Goal: Task Accomplishment & Management: Use online tool/utility

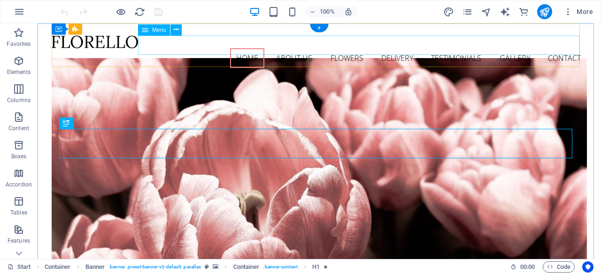
click at [286, 48] on nav "Home About us Flowers Delivery Testimonials Gallery Contact" at bounding box center [319, 58] width 535 height 20
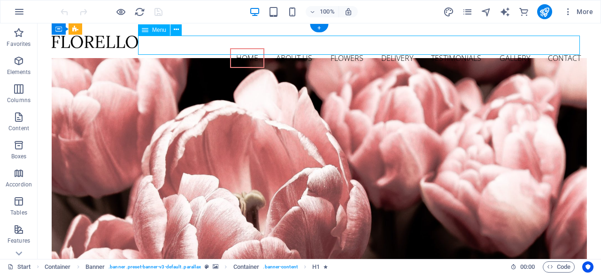
click at [286, 48] on nav "Home About us Flowers Delivery Testimonials Gallery Contact" at bounding box center [319, 58] width 535 height 20
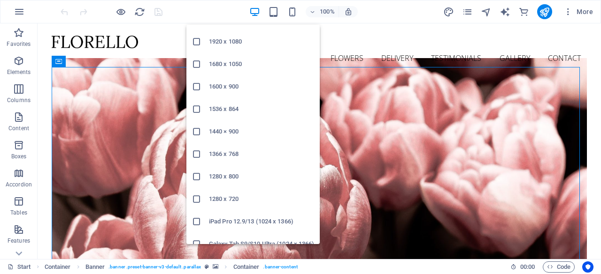
scroll to position [62, 0]
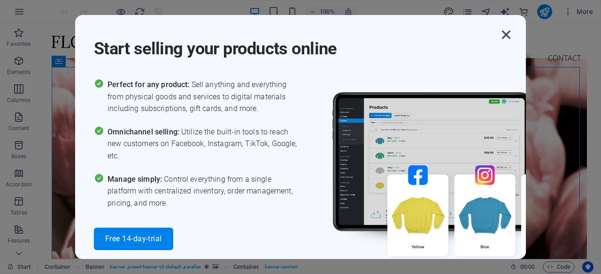
click at [506, 31] on icon "button" at bounding box center [505, 34] width 17 height 17
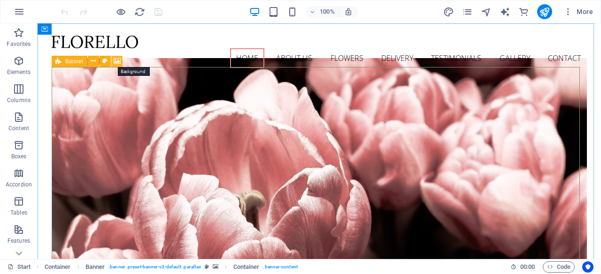
click at [118, 61] on icon at bounding box center [117, 61] width 7 height 10
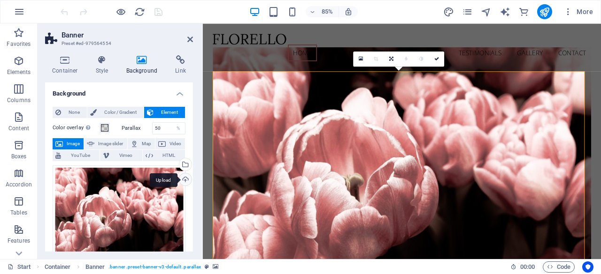
click at [186, 178] on div "Upload" at bounding box center [184, 181] width 14 height 14
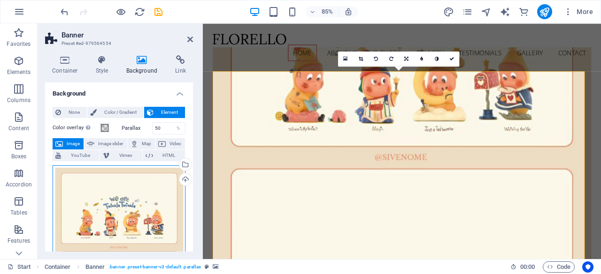
drag, startPoint x: 126, startPoint y: 203, endPoint x: 126, endPoint y: 218, distance: 15.5
click at [126, 218] on div "Drag files here, click to choose files or select files from Files or our free s…" at bounding box center [119, 248] width 133 height 165
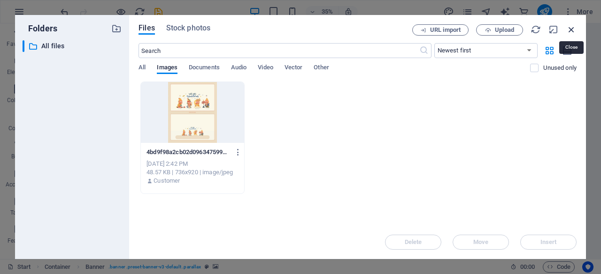
click at [570, 29] on icon "button" at bounding box center [571, 29] width 10 height 10
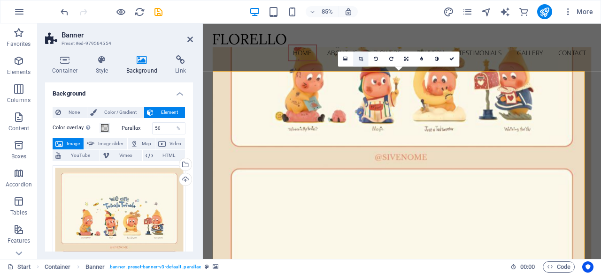
click at [364, 58] on link at bounding box center [360, 59] width 15 height 15
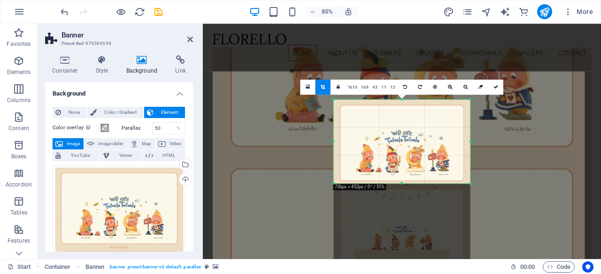
drag, startPoint x: 479, startPoint y: 238, endPoint x: 462, endPoint y: 114, distance: 124.5
click at [462, 114] on div "180 170 160 150 140 130 120 110 100 90 80 70 60 50 40 30 20 10 0 -10 -20 -30 -4…" at bounding box center [401, 141] width 137 height 84
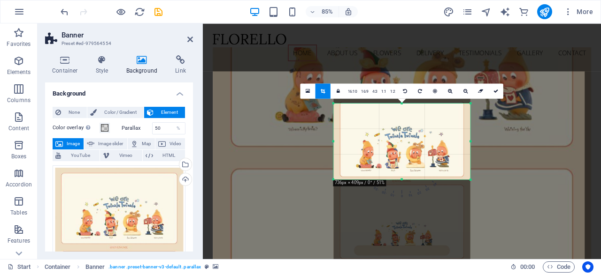
drag, startPoint x: 403, startPoint y: 98, endPoint x: 403, endPoint y: 107, distance: 9.9
click at [403, 107] on div "180 170 160 150 140 130 120 110 100 90 80 70 60 50 40 30 20 10 0 -10 -20 -30 -4…" at bounding box center [401, 141] width 137 height 76
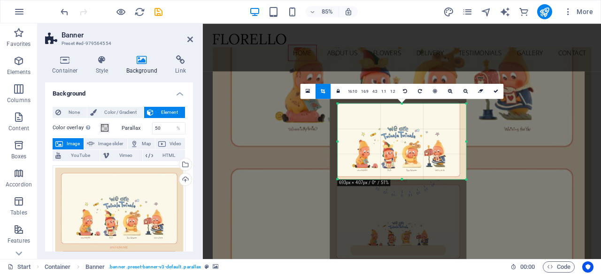
drag, startPoint x: 332, startPoint y: 140, endPoint x: 342, endPoint y: 139, distance: 9.4
click at [342, 139] on div "180 170 160 150 140 130 120 110 100 90 80 70 60 50 40 30 20 10 0 -10 -20 -30 -4…" at bounding box center [401, 142] width 129 height 76
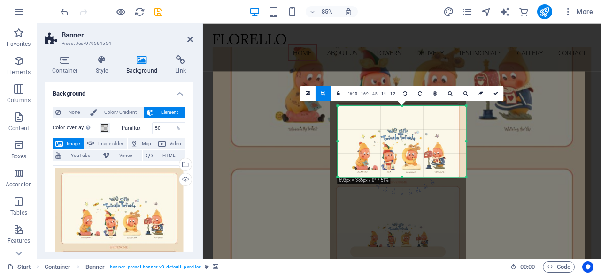
drag, startPoint x: 401, startPoint y: 180, endPoint x: 397, endPoint y: 175, distance: 6.4
click at [397, 175] on div "180 170 160 150 140 130 120 110 100 90 80 70 60 50 40 30 20 10 0 -10 -20 -30 -4…" at bounding box center [401, 141] width 129 height 71
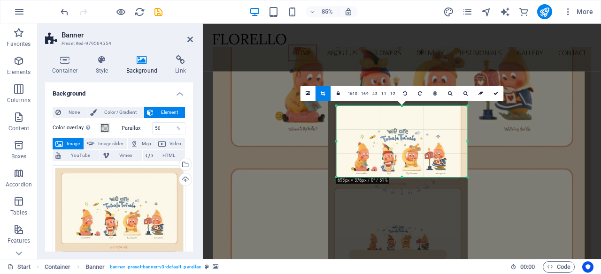
click at [468, 141] on div at bounding box center [467, 141] width 3 height 71
drag, startPoint x: 466, startPoint y: 176, endPoint x: 449, endPoint y: 177, distance: 16.4
click at [449, 177] on div "180 170 160 150 140 130 120 110 100 90 80 70 60 50 40 30 20 10 0 -10 -20 -30 -4…" at bounding box center [401, 142] width 131 height 72
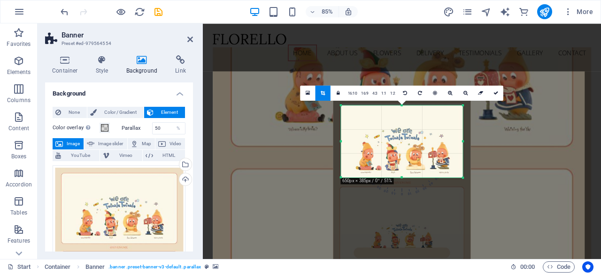
drag, startPoint x: 467, startPoint y: 142, endPoint x: 457, endPoint y: 143, distance: 10.9
click at [457, 143] on div "180 170 160 150 140 130 120 110 100 90 80 70 60 50 40 30 20 10 0 -10 -20 -30 -4…" at bounding box center [402, 142] width 122 height 72
click at [495, 92] on icon at bounding box center [495, 93] width 5 height 5
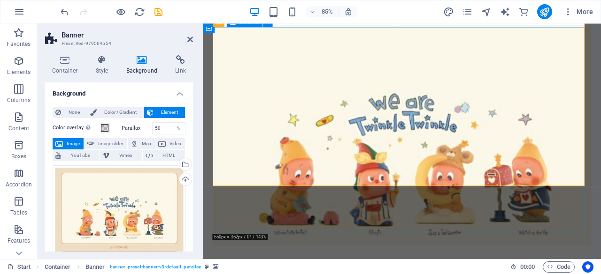
scroll to position [52, 0]
click at [185, 181] on div "Upload" at bounding box center [184, 181] width 14 height 14
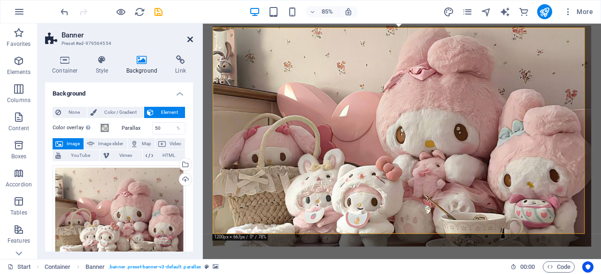
click at [190, 38] on icon at bounding box center [190, 40] width 6 height 8
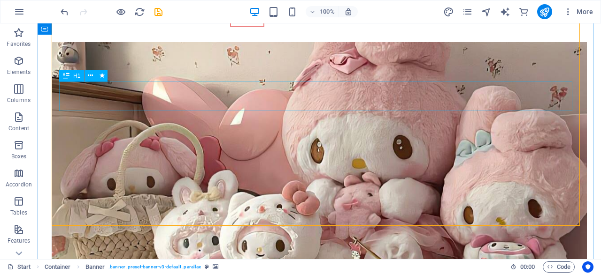
scroll to position [50, 0]
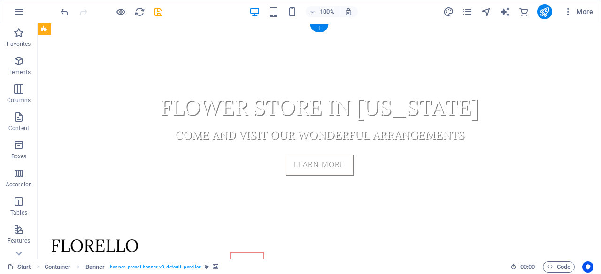
scroll to position [0, 0]
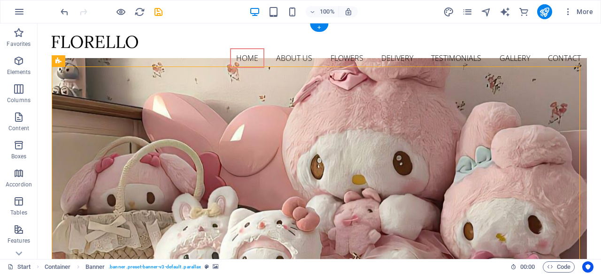
drag, startPoint x: 258, startPoint y: 86, endPoint x: 178, endPoint y: 107, distance: 82.6
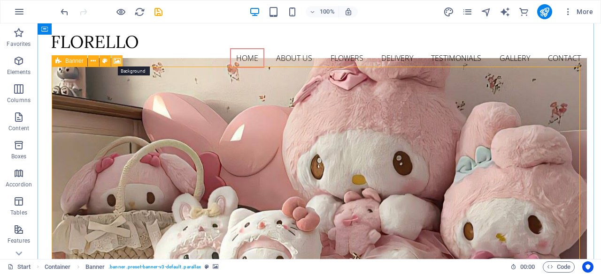
click at [118, 60] on icon at bounding box center [117, 61] width 7 height 10
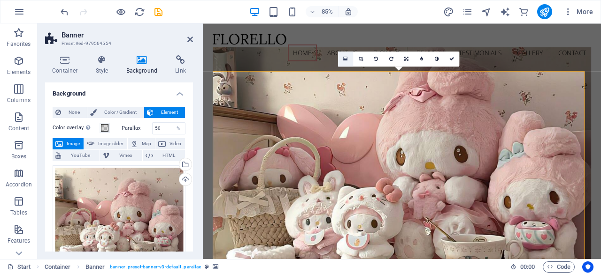
click at [349, 59] on link at bounding box center [345, 58] width 15 height 15
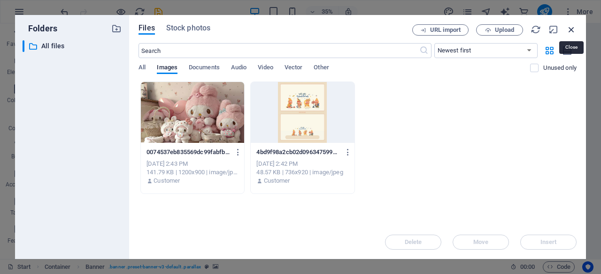
click at [568, 29] on icon "button" at bounding box center [571, 29] width 10 height 10
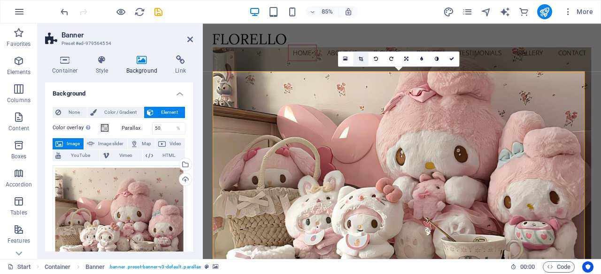
click at [362, 59] on icon at bounding box center [360, 58] width 4 height 5
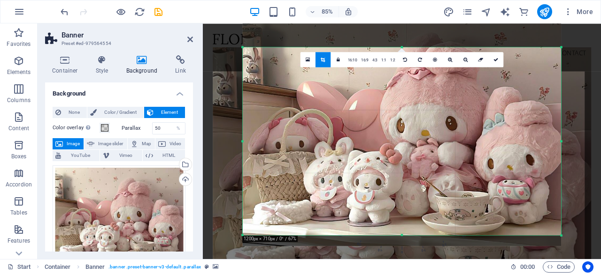
drag, startPoint x: 426, startPoint y: 118, endPoint x: 426, endPoint y: 96, distance: 21.6
click at [426, 96] on div at bounding box center [402, 127] width 318 height 239
click at [495, 60] on icon at bounding box center [495, 59] width 5 height 5
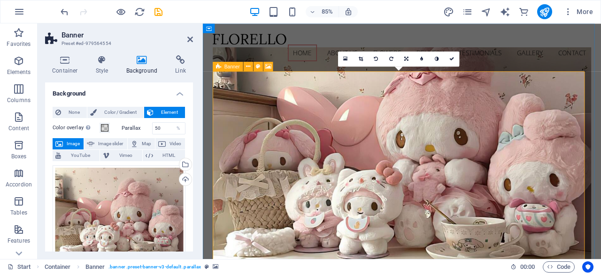
click at [218, 67] on icon at bounding box center [218, 66] width 5 height 9
click at [270, 67] on icon at bounding box center [268, 66] width 6 height 8
click at [346, 55] on link at bounding box center [345, 59] width 15 height 15
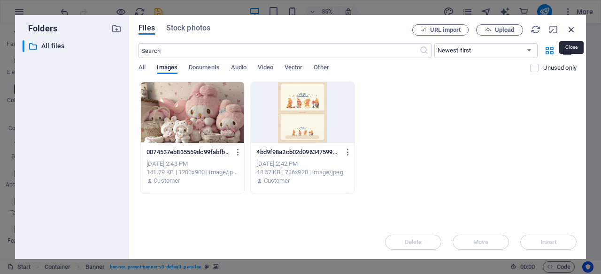
click at [569, 27] on icon "button" at bounding box center [571, 29] width 10 height 10
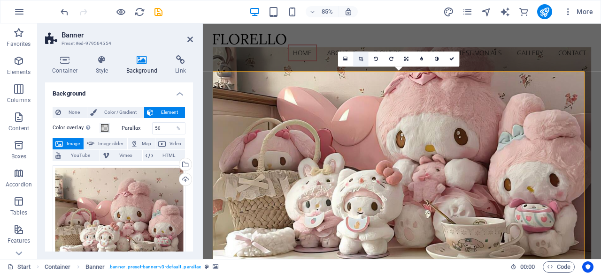
click at [363, 61] on icon at bounding box center [360, 59] width 4 height 5
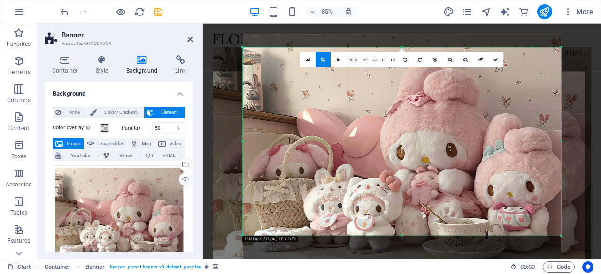
drag, startPoint x: 380, startPoint y: 109, endPoint x: 379, endPoint y: 134, distance: 24.5
click at [379, 134] on div at bounding box center [402, 153] width 318 height 239
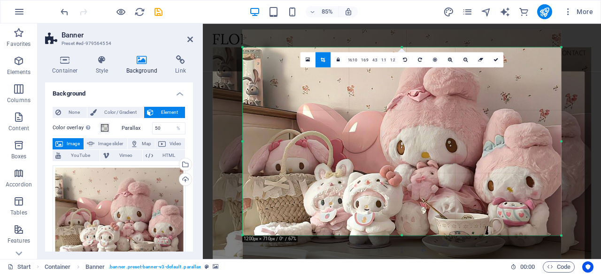
drag, startPoint x: 382, startPoint y: 163, endPoint x: 383, endPoint y: 155, distance: 8.0
click at [383, 155] on div at bounding box center [402, 149] width 318 height 239
click at [495, 63] on link at bounding box center [495, 59] width 15 height 15
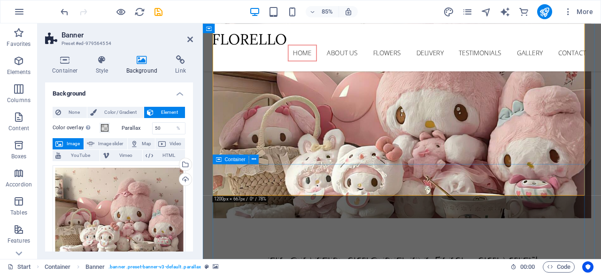
scroll to position [75, 0]
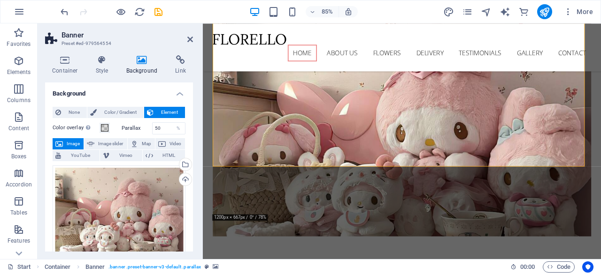
click at [188, 34] on h2 "Banner" at bounding box center [126, 35] width 131 height 8
click at [189, 38] on icon at bounding box center [190, 40] width 6 height 8
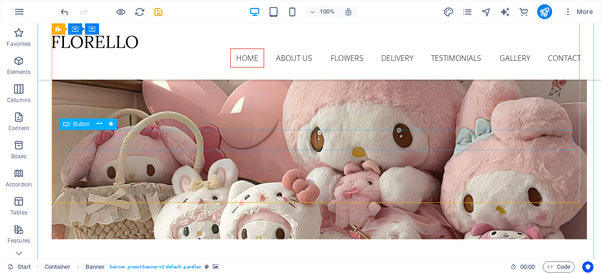
scroll to position [0, 0]
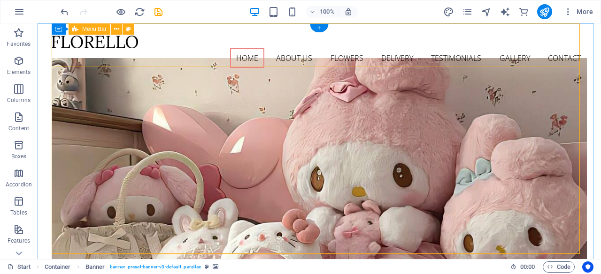
click at [110, 52] on div "Home About us Flowers Delivery Testimonials Gallery Contact Menu" at bounding box center [319, 51] width 535 height 56
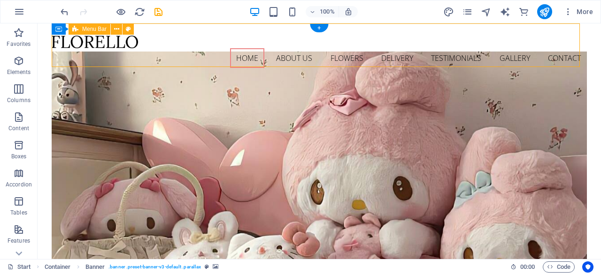
select select "header"
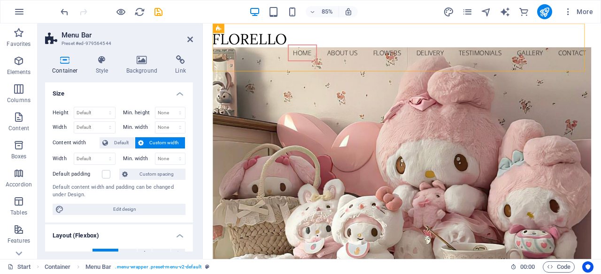
drag, startPoint x: 439, startPoint y: 53, endPoint x: 246, endPoint y: 51, distance: 192.8
click at [246, 51] on nav "Home About us Flowers Delivery Testimonials Gallery Contact" at bounding box center [436, 58] width 445 height 20
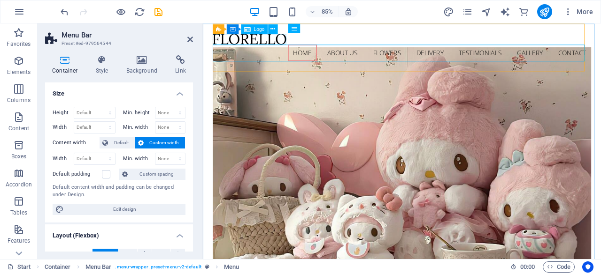
click at [243, 44] on div at bounding box center [436, 42] width 445 height 13
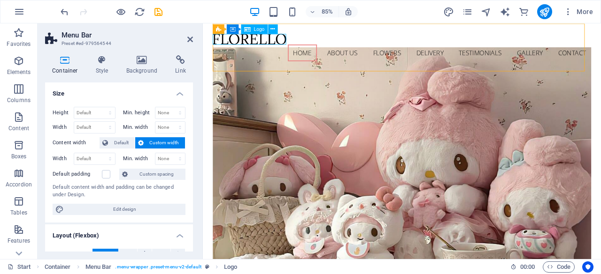
click at [295, 40] on div at bounding box center [436, 42] width 445 height 13
click at [273, 25] on icon at bounding box center [273, 29] width 4 height 8
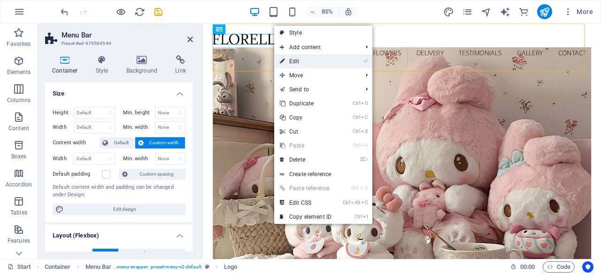
click at [295, 63] on link "⏎ Edit" at bounding box center [305, 61] width 63 height 14
select select "px"
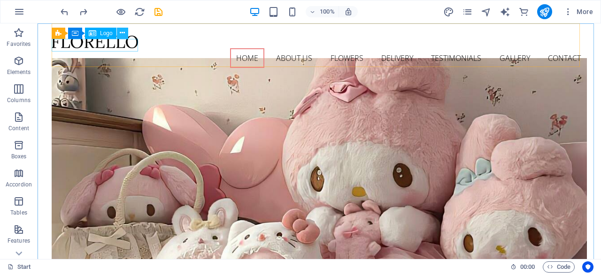
click at [120, 31] on icon at bounding box center [122, 33] width 5 height 10
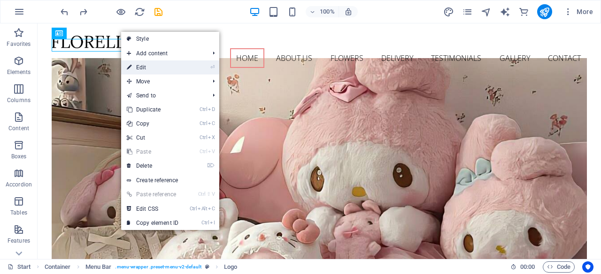
click at [147, 62] on link "⏎ Edit" at bounding box center [152, 68] width 63 height 14
select select "px"
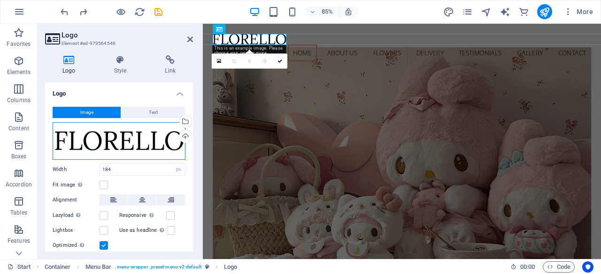
click at [163, 142] on div "Drag files here, click to choose files or select files from Files or our free s…" at bounding box center [119, 141] width 133 height 38
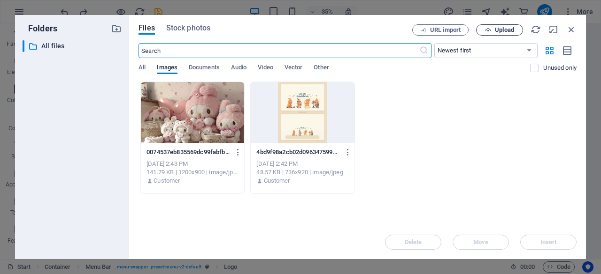
click at [499, 29] on span "Upload" at bounding box center [504, 30] width 19 height 6
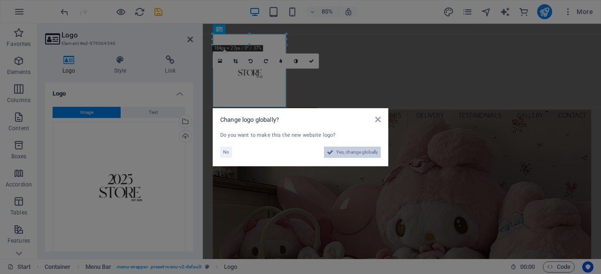
click at [355, 152] on span "Yes, change globally" at bounding box center [357, 152] width 42 height 11
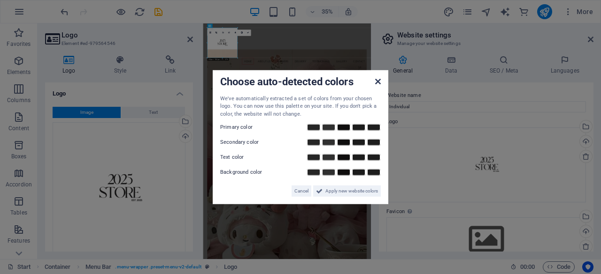
click at [380, 79] on icon at bounding box center [378, 81] width 6 height 8
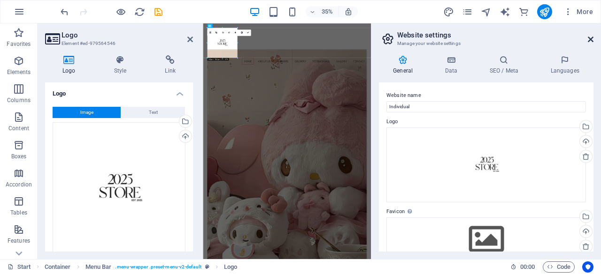
click at [591, 38] on icon at bounding box center [590, 40] width 6 height 8
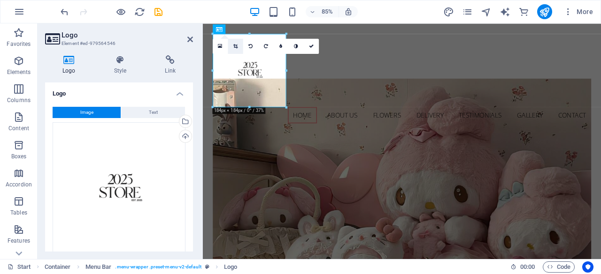
click at [236, 45] on icon at bounding box center [235, 46] width 4 height 5
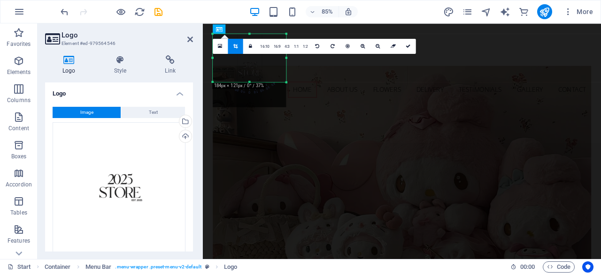
drag, startPoint x: 250, startPoint y: 107, endPoint x: 247, endPoint y: 77, distance: 30.2
click at [247, 77] on div "180 170 160 150 140 130 120 110 100 90 80 70 60 50 40 30 20 10 0 -10 -20 -30 -4…" at bounding box center [249, 58] width 73 height 48
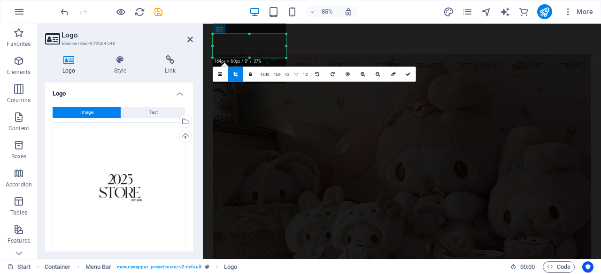
drag, startPoint x: 250, startPoint y: 33, endPoint x: 255, endPoint y: 61, distance: 28.6
click at [255, 58] on div "180 170 160 150 140 130 120 110 100 90 80 70 60 50 40 30 20 10 0 -10 -20 -30 -4…" at bounding box center [249, 46] width 73 height 24
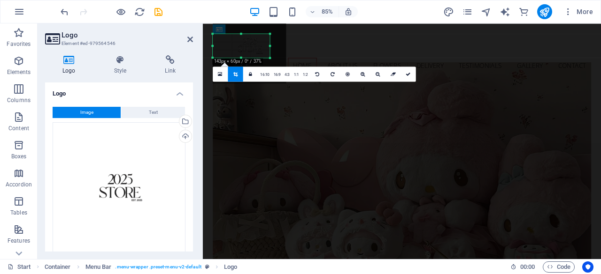
drag, startPoint x: 286, startPoint y: 46, endPoint x: 266, endPoint y: 45, distance: 19.7
click at [266, 45] on div "180 170 160 150 140 130 120 110 100 90 80 70 60 50 40 30 20 10 0 -10 -20 -30 -4…" at bounding box center [241, 46] width 57 height 24
click at [403, 73] on link at bounding box center [408, 73] width 15 height 15
type input "142"
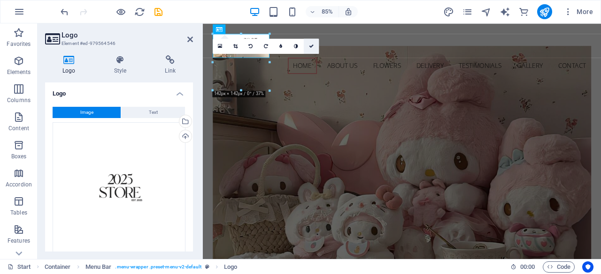
click at [311, 45] on icon at bounding box center [311, 46] width 5 height 5
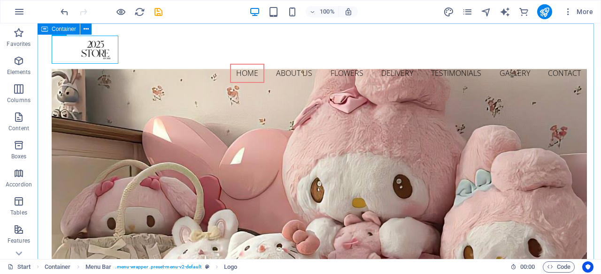
click at [54, 32] on div "Container" at bounding box center [59, 28] width 42 height 11
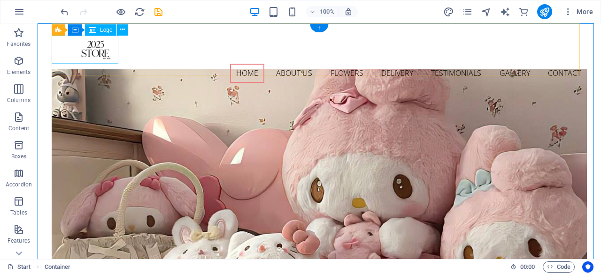
click at [91, 46] on div at bounding box center [319, 50] width 535 height 28
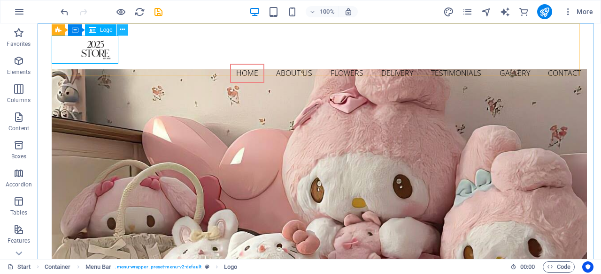
click at [124, 27] on icon at bounding box center [122, 30] width 5 height 10
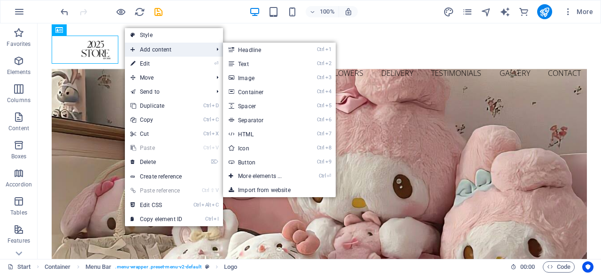
click at [154, 49] on span "Add content" at bounding box center [167, 50] width 84 height 14
click at [239, 61] on link "Ctrl 2 Text" at bounding box center [261, 64] width 77 height 14
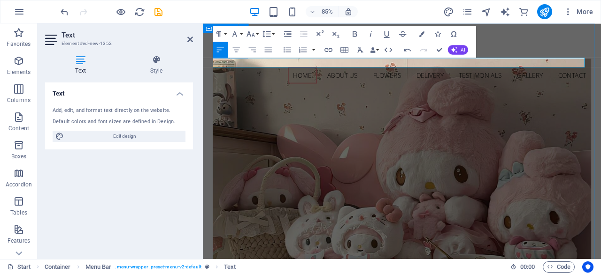
drag, startPoint x: 269, startPoint y: 72, endPoint x: 211, endPoint y: 68, distance: 57.8
click at [354, 31] on icon "button" at bounding box center [354, 34] width 4 height 6
click at [240, 30] on button "Font Family" at bounding box center [235, 34] width 15 height 16
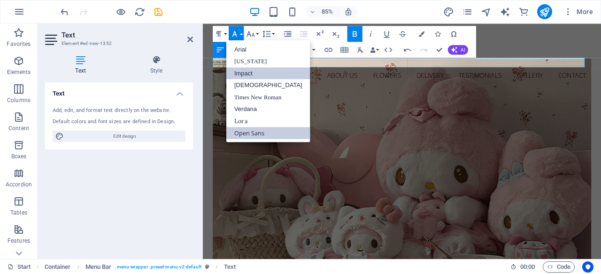
click at [251, 73] on link "Impact" at bounding box center [268, 73] width 84 height 12
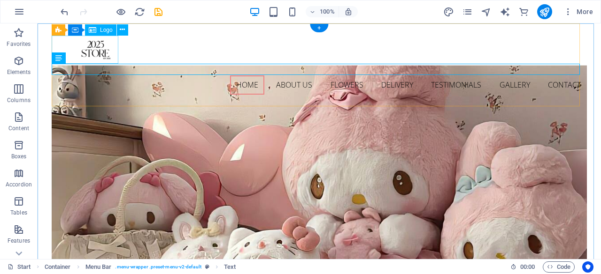
click at [99, 42] on div at bounding box center [319, 50] width 535 height 28
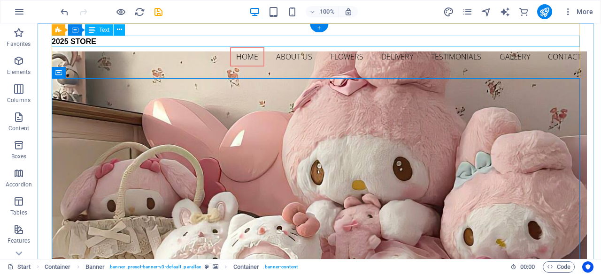
click at [64, 40] on div "2025 STORE" at bounding box center [319, 42] width 535 height 12
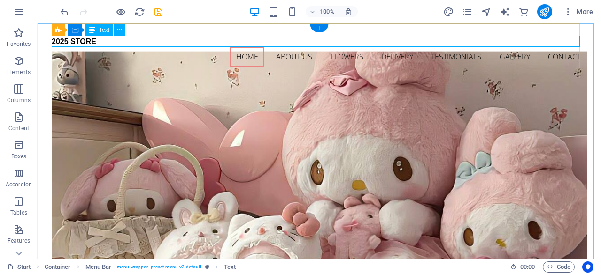
click at [77, 40] on div "2025 STORE" at bounding box center [319, 42] width 535 height 12
click at [119, 32] on icon at bounding box center [119, 30] width 5 height 10
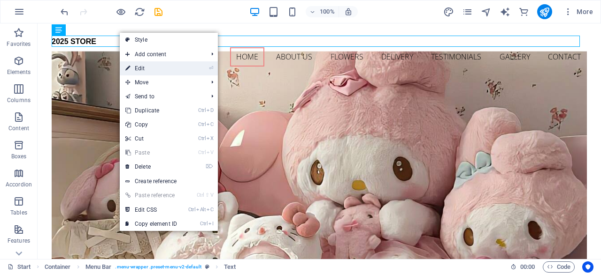
click at [137, 65] on link "⏎ Edit" at bounding box center [151, 68] width 63 height 14
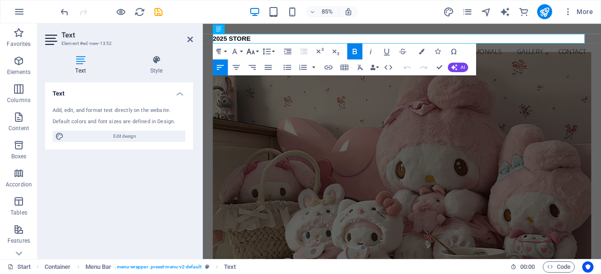
click at [258, 50] on button "Font Size" at bounding box center [251, 51] width 15 height 16
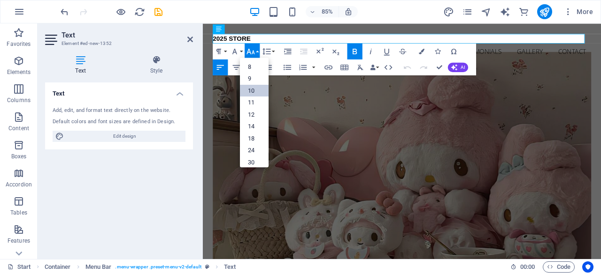
click at [249, 85] on link "10" at bounding box center [254, 91] width 29 height 12
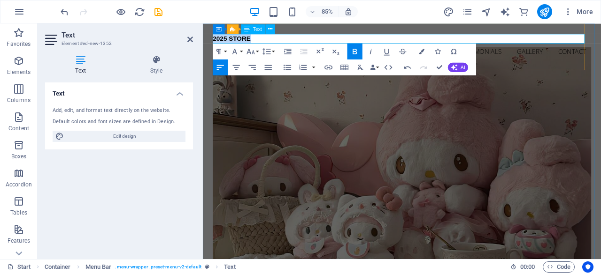
drag, startPoint x: 256, startPoint y: 37, endPoint x: 209, endPoint y: 40, distance: 47.5
click at [253, 53] on icon "button" at bounding box center [250, 51] width 8 height 6
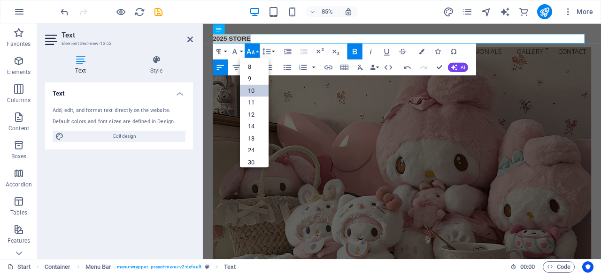
scroll to position [38, 0]
click at [254, 104] on link "18" at bounding box center [254, 106] width 29 height 12
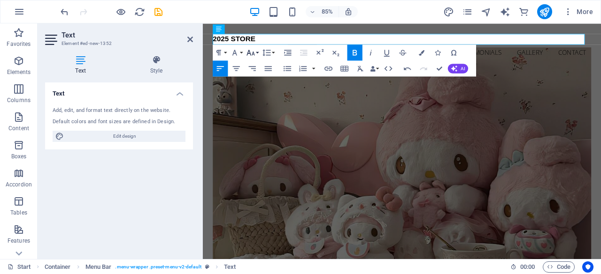
click at [255, 52] on icon "button" at bounding box center [250, 52] width 9 height 9
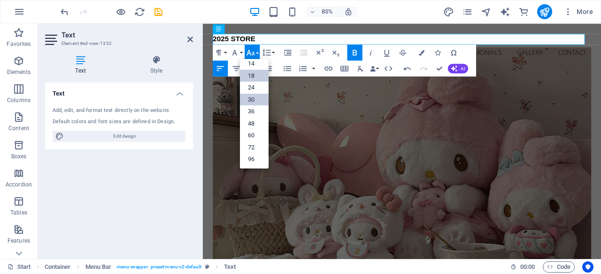
scroll to position [75, 0]
click at [258, 137] on link "60" at bounding box center [254, 136] width 29 height 12
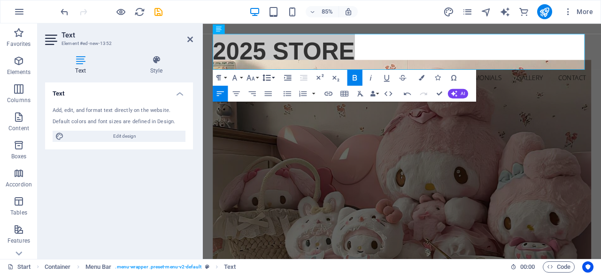
click at [268, 76] on icon "button" at bounding box center [266, 77] width 9 height 9
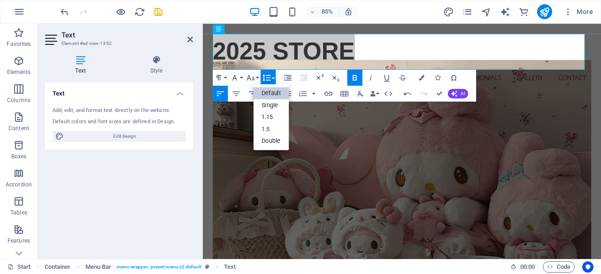
scroll to position [0, 0]
click at [253, 73] on icon "button" at bounding box center [250, 77] width 9 height 9
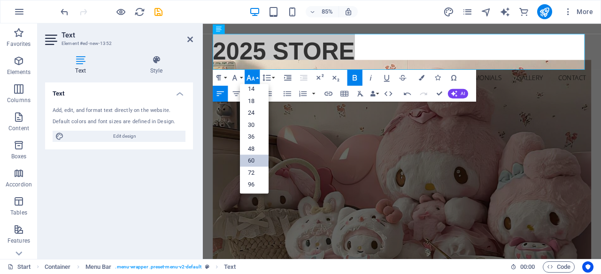
scroll to position [75, 0]
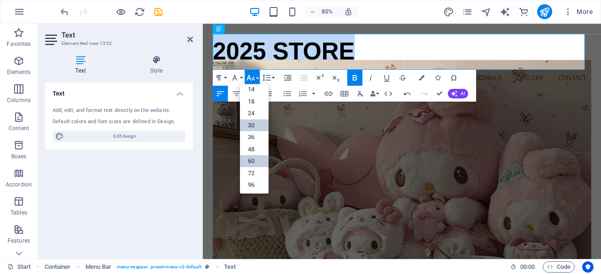
click at [256, 119] on link "30" at bounding box center [254, 125] width 29 height 12
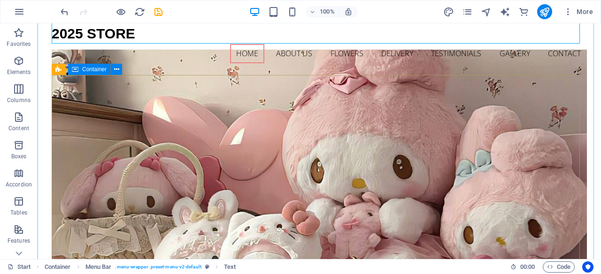
scroll to position [0, 0]
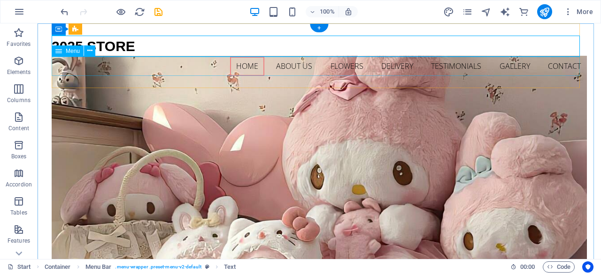
click at [248, 69] on nav "Home About us Flowers Delivery Testimonials Gallery Contact" at bounding box center [319, 67] width 535 height 20
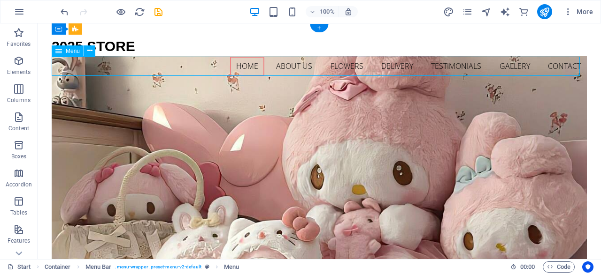
click at [248, 69] on nav "Home About us Flowers Delivery Testimonials Gallery Contact" at bounding box center [319, 67] width 535 height 20
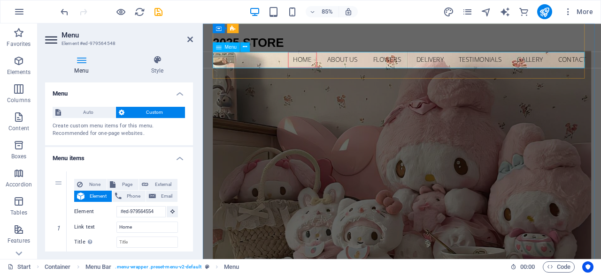
click at [325, 64] on nav "Home About us Flowers Delivery Testimonials Gallery Contact" at bounding box center [436, 67] width 445 height 20
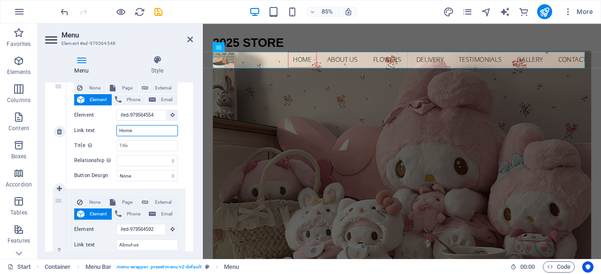
drag, startPoint x: 136, startPoint y: 127, endPoint x: 103, endPoint y: 138, distance: 35.3
click at [103, 138] on div "None Page External Element Phone Email Page Start Subpage Legal Notice Privacy …" at bounding box center [126, 125] width 104 height 84
select select
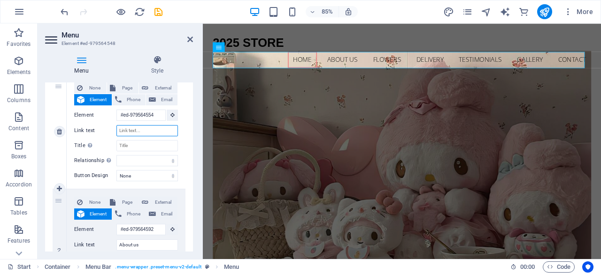
select select
type input "T"
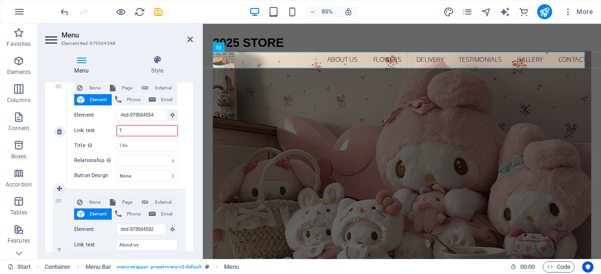
select select
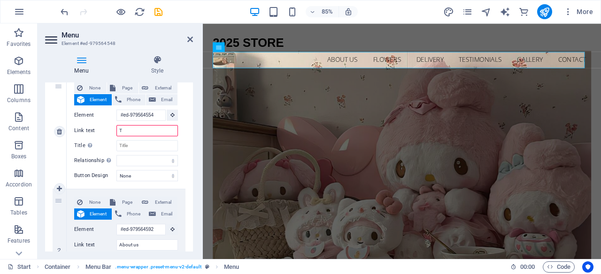
select select
type input "TRA"
select select
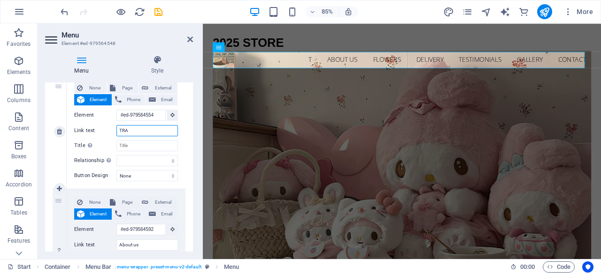
select select
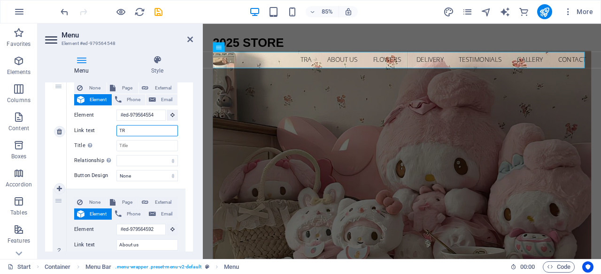
type input "T"
select select
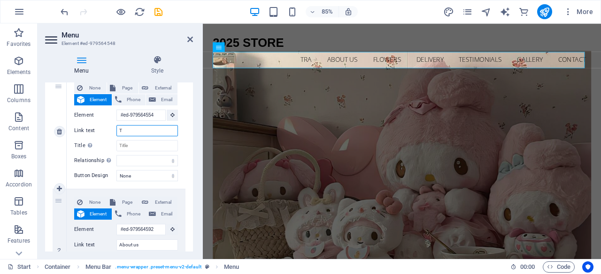
select select
type input "Trang"
select select
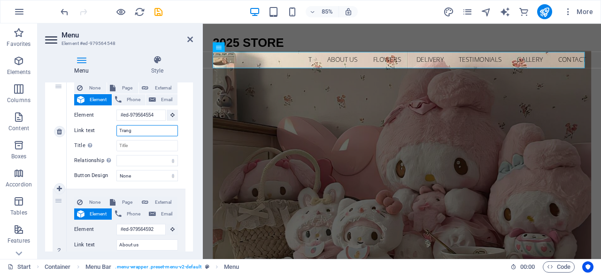
select select
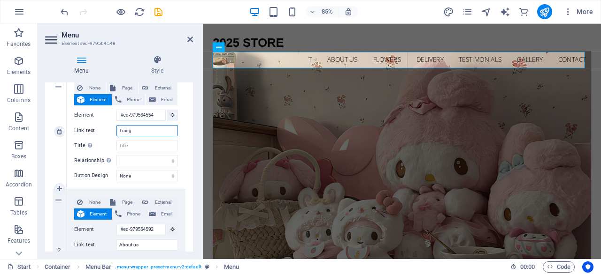
select select
type input "Trang Chủ"
select select
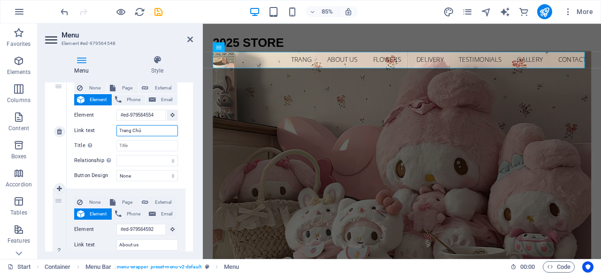
select select
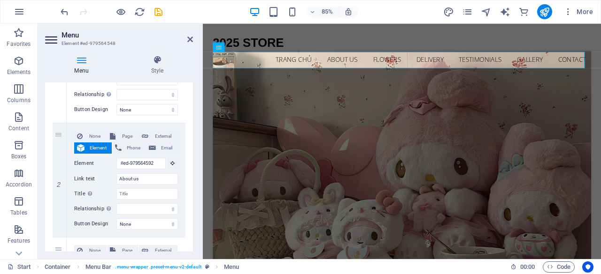
type input "Trang Chủ"
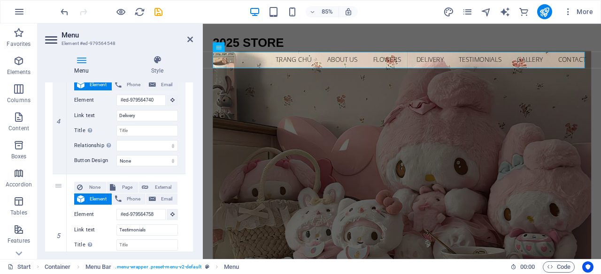
scroll to position [459, 0]
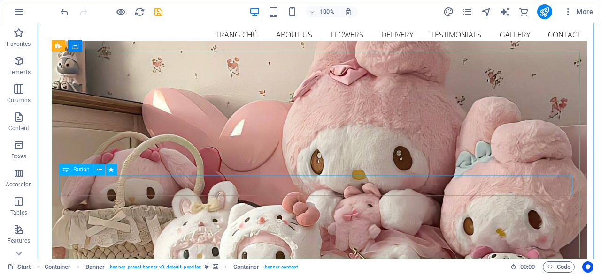
scroll to position [28, 0]
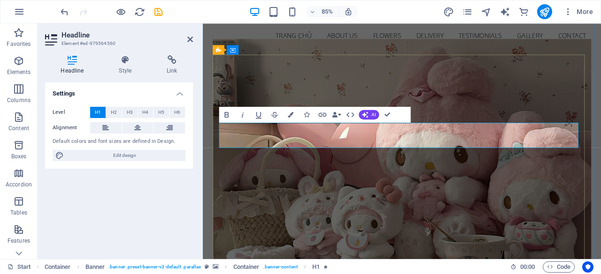
drag, startPoint x: 605, startPoint y: 150, endPoint x: 264, endPoint y: 159, distance: 340.7
click at [228, 114] on icon "button" at bounding box center [226, 114] width 9 height 9
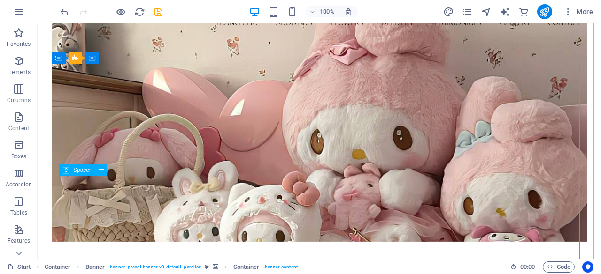
scroll to position [14, 0]
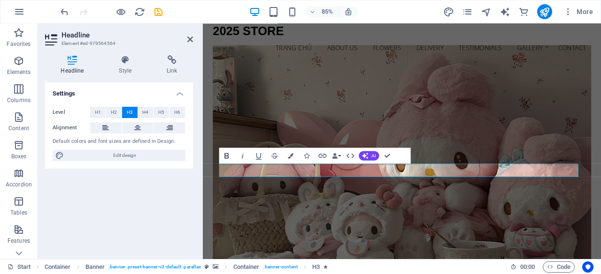
click at [228, 155] on icon "button" at bounding box center [226, 156] width 4 height 6
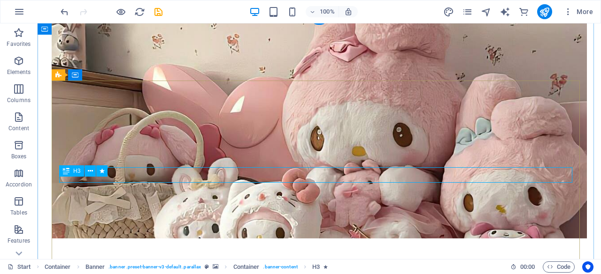
scroll to position [64, 0]
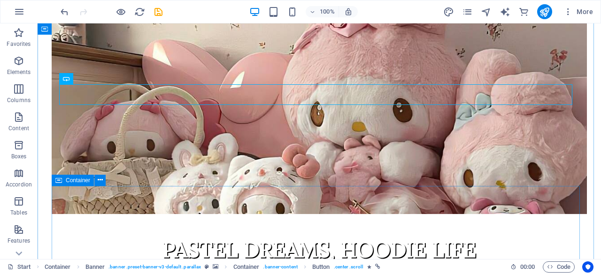
scroll to position [127, 0]
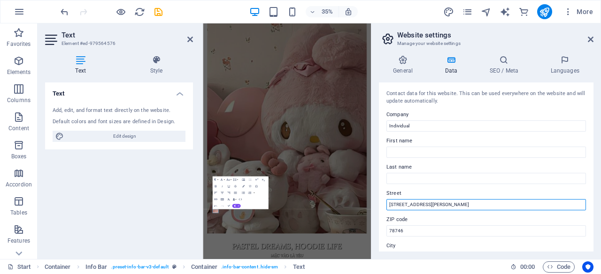
click at [453, 205] on input "[STREET_ADDRESS][PERSON_NAME]" at bounding box center [485, 204] width 199 height 11
drag, startPoint x: 453, startPoint y: 205, endPoint x: 375, endPoint y: 207, distance: 78.4
click at [375, 207] on div "General Data SEO / Meta Languages Website name Individual Logo Drag files here,…" at bounding box center [485, 154] width 229 height 212
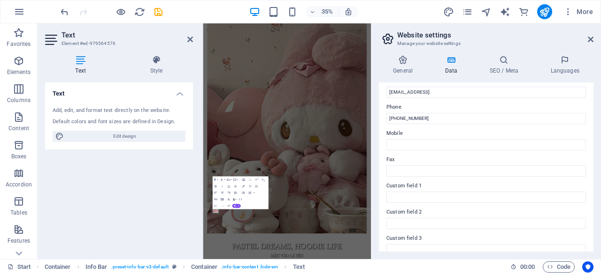
scroll to position [281, 0]
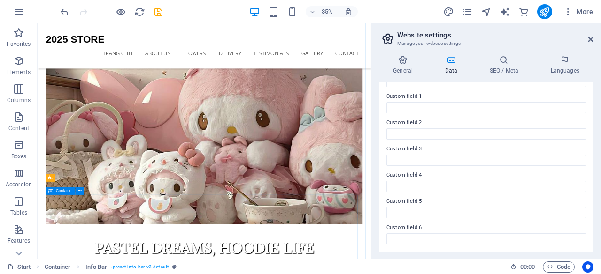
scroll to position [133, 0]
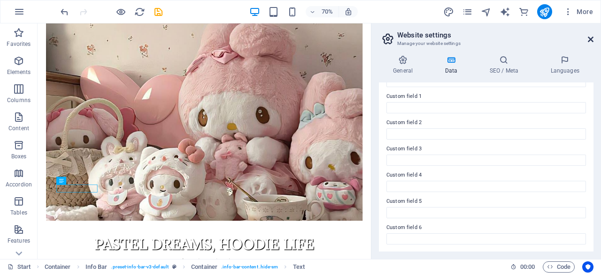
click at [590, 37] on icon at bounding box center [590, 40] width 6 height 8
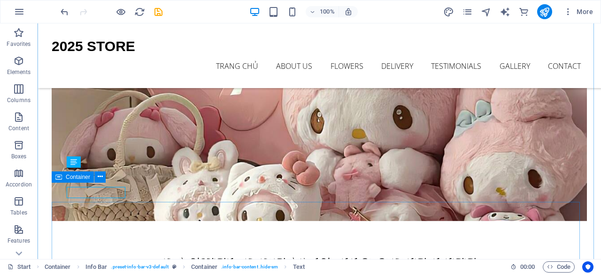
scroll to position [111, 0]
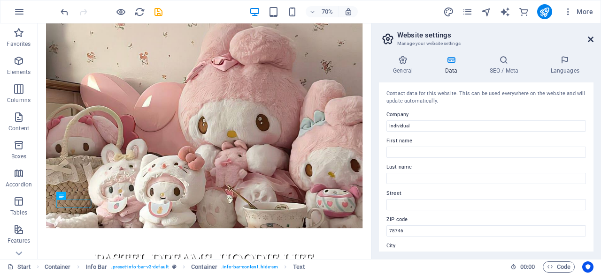
click at [589, 37] on icon at bounding box center [590, 40] width 6 height 8
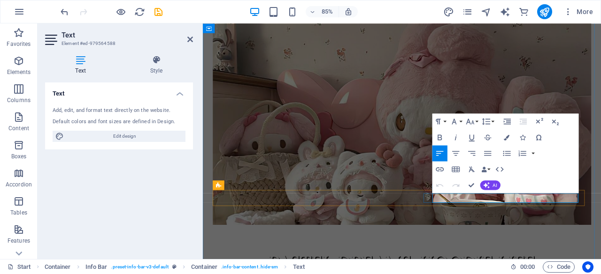
drag, startPoint x: 643, startPoint y: 228, endPoint x: 472, endPoint y: 229, distance: 170.8
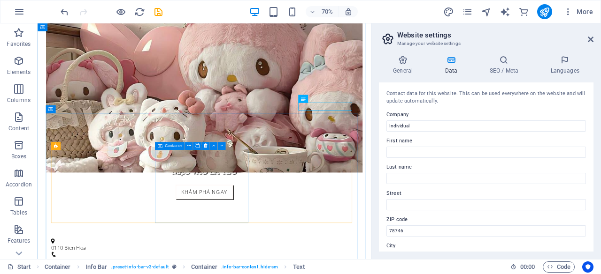
scroll to position [267, 0]
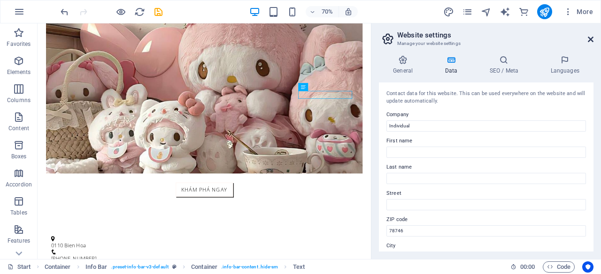
click at [591, 40] on icon at bounding box center [590, 40] width 6 height 8
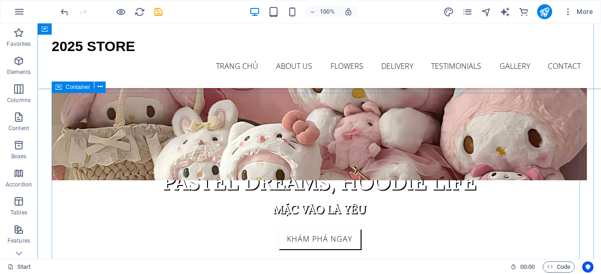
scroll to position [193, 0]
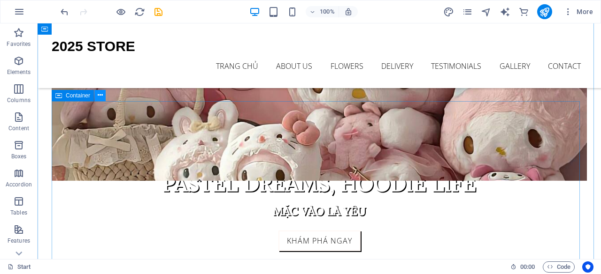
click at [100, 96] on icon at bounding box center [100, 96] width 5 height 10
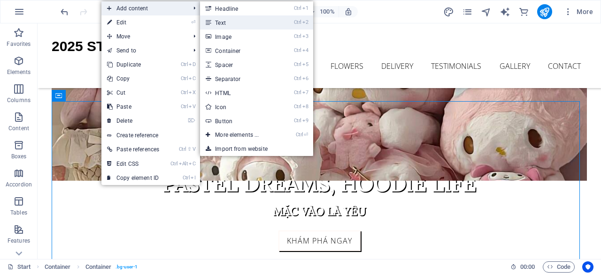
click at [233, 19] on link "Ctrl 2 Text" at bounding box center [238, 22] width 77 height 14
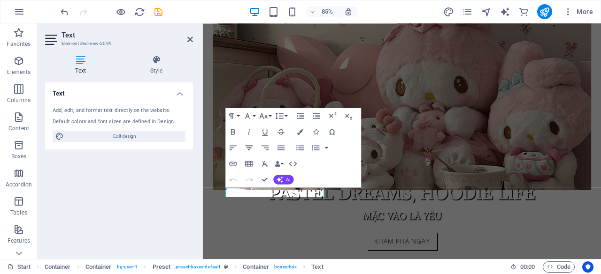
click at [250, 145] on icon "button" at bounding box center [248, 147] width 9 height 9
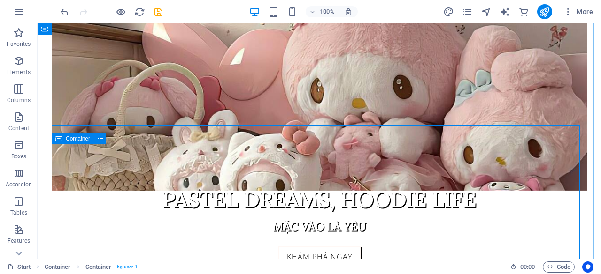
scroll to position [185, 0]
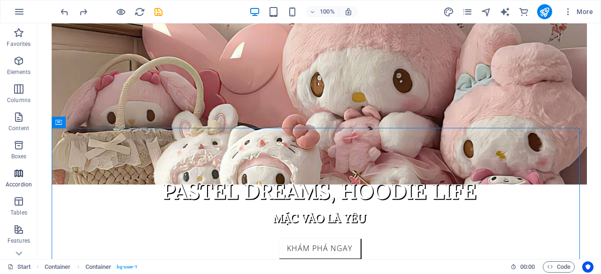
click at [21, 174] on icon "button" at bounding box center [18, 173] width 11 height 11
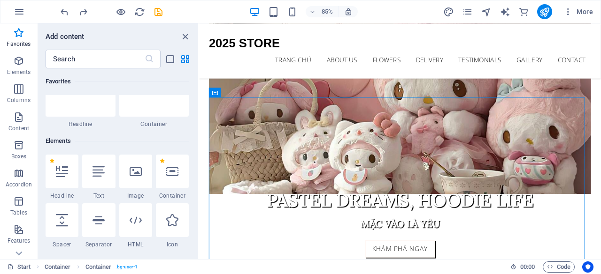
scroll to position [41, 0]
click at [61, 166] on icon at bounding box center [62, 171] width 12 height 12
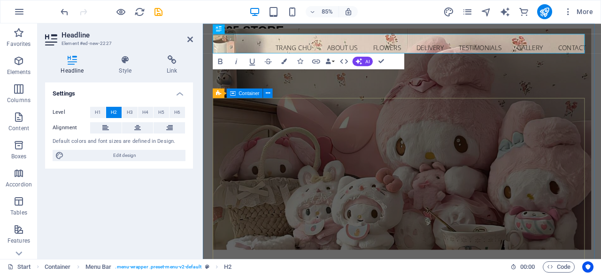
scroll to position [0, 0]
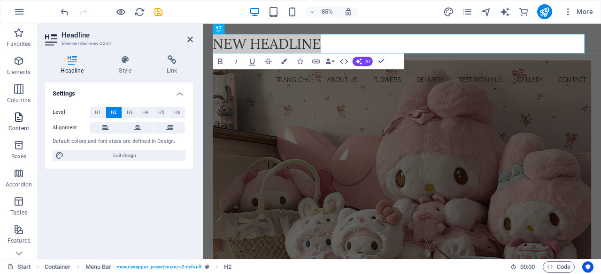
click at [14, 116] on icon "button" at bounding box center [18, 117] width 11 height 11
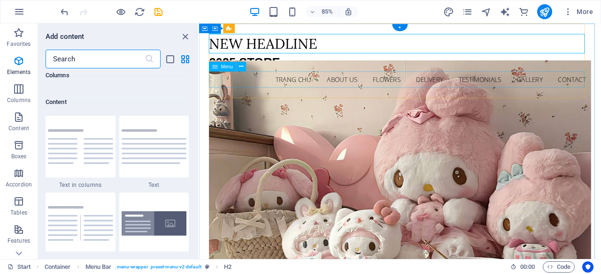
scroll to position [1642, 0]
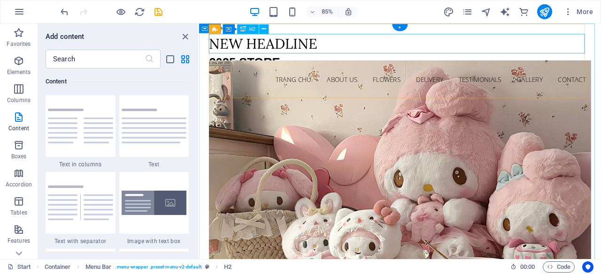
click at [339, 51] on div "New headline" at bounding box center [435, 47] width 449 height 23
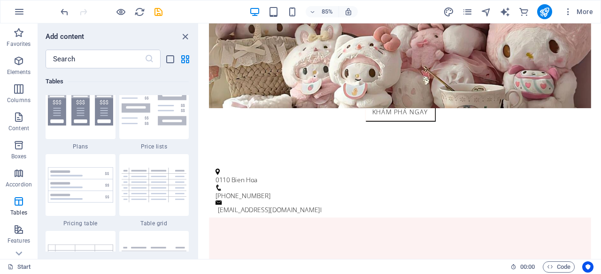
scroll to position [3268, 0]
click at [25, 176] on span "Accordion" at bounding box center [19, 179] width 38 height 23
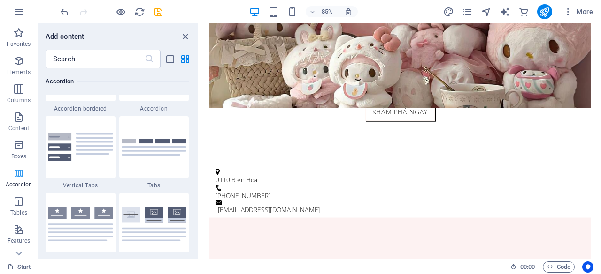
scroll to position [2996, 0]
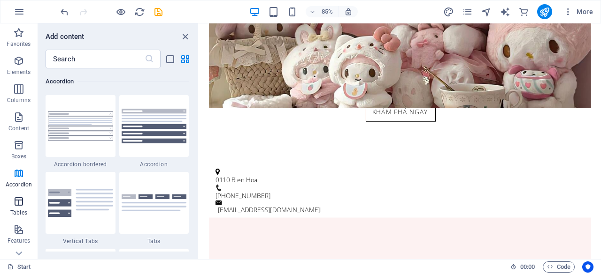
click at [20, 195] on button "Tables" at bounding box center [19, 206] width 38 height 28
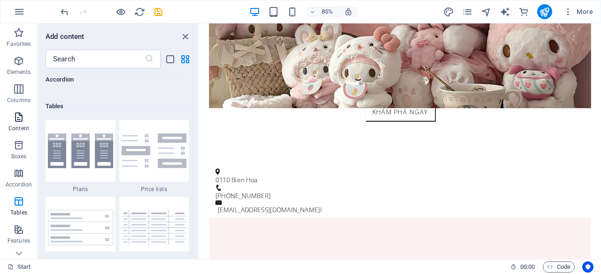
scroll to position [3249, 0]
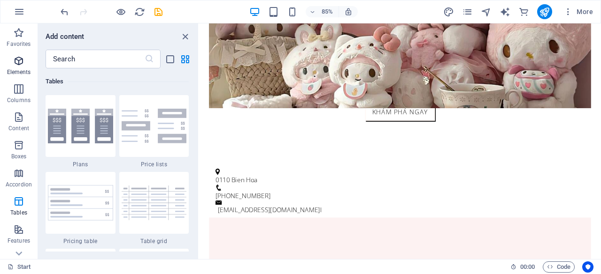
click at [21, 69] on p "Elements" at bounding box center [19, 72] width 24 height 8
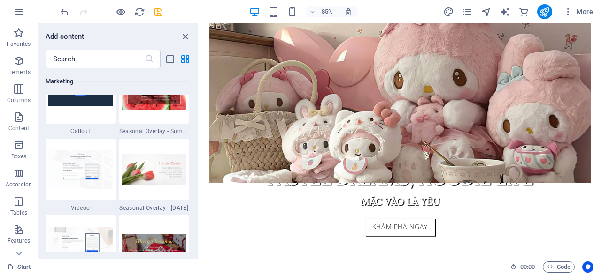
scroll to position [7830, 0]
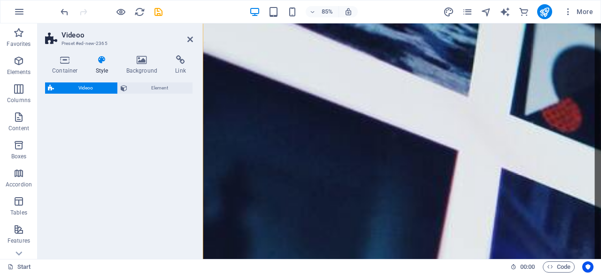
select select "%"
select select "rem"
select select "px"
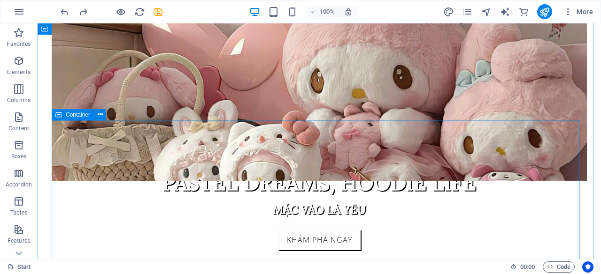
scroll to position [196, 0]
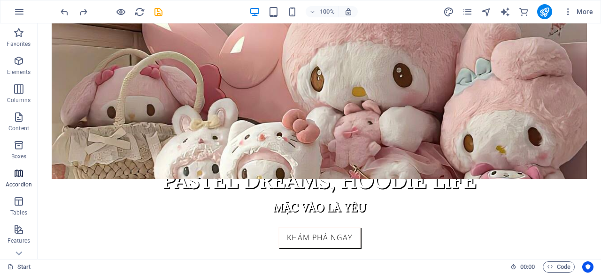
click at [14, 176] on icon "button" at bounding box center [18, 173] width 11 height 11
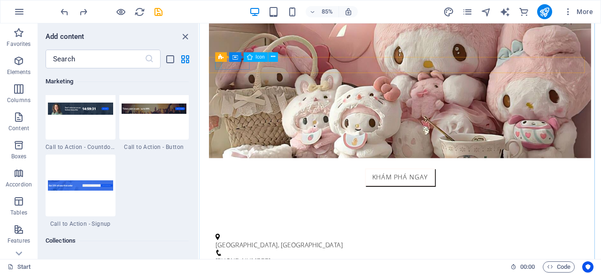
scroll to position [8420, 0]
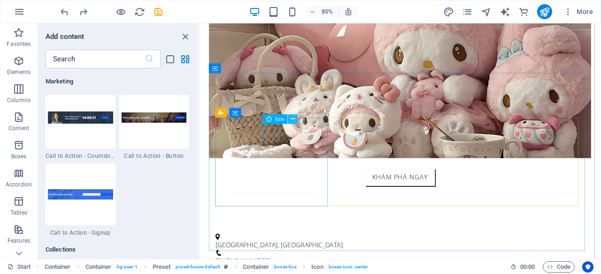
click at [293, 119] on icon at bounding box center [292, 119] width 4 height 8
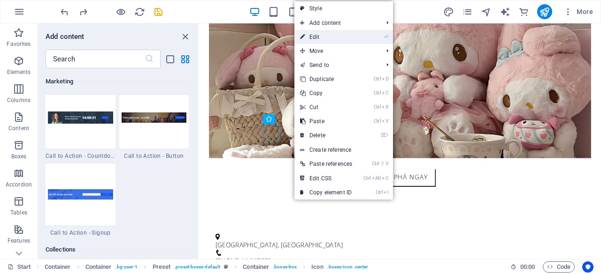
click at [330, 37] on link "⏎ Edit" at bounding box center [325, 37] width 63 height 14
select select "xMidYMid"
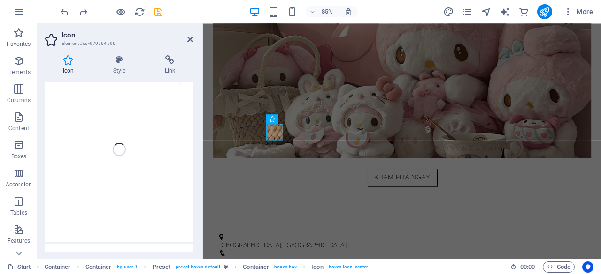
scroll to position [0, 0]
click at [122, 59] on icon at bounding box center [119, 59] width 48 height 9
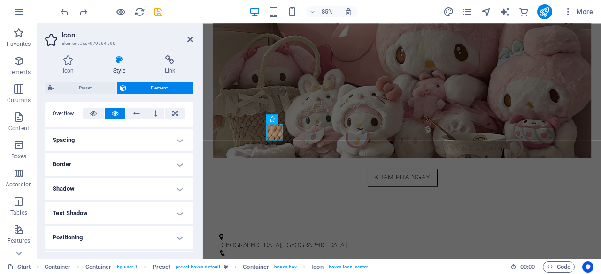
scroll to position [246, 0]
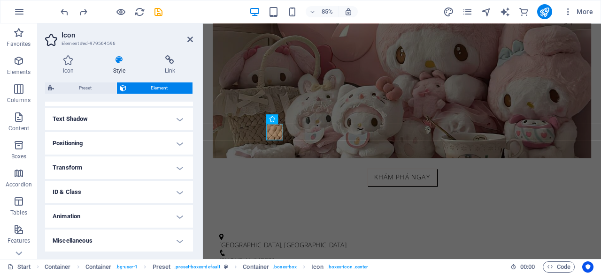
click at [150, 122] on h4 "Text Shadow" at bounding box center [119, 119] width 148 height 23
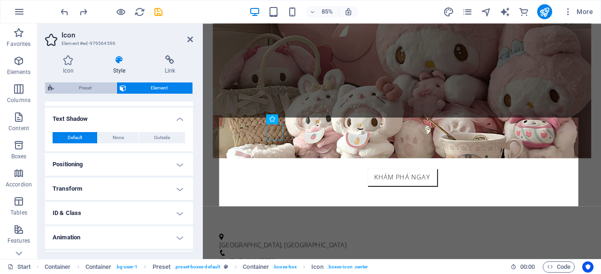
click at [92, 86] on span "Preset" at bounding box center [85, 88] width 57 height 11
select select "px"
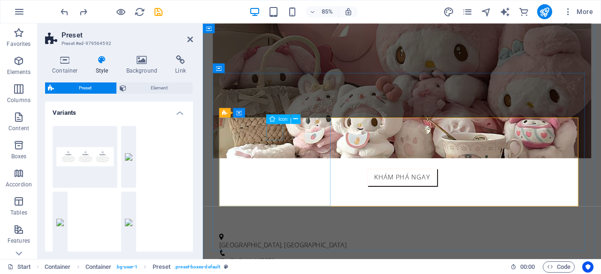
click at [295, 118] on icon at bounding box center [296, 119] width 4 height 8
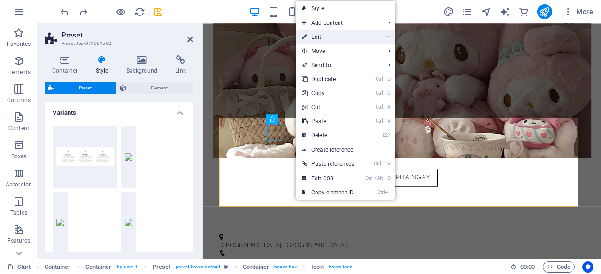
click at [316, 34] on link "⏎ Edit" at bounding box center [327, 37] width 63 height 14
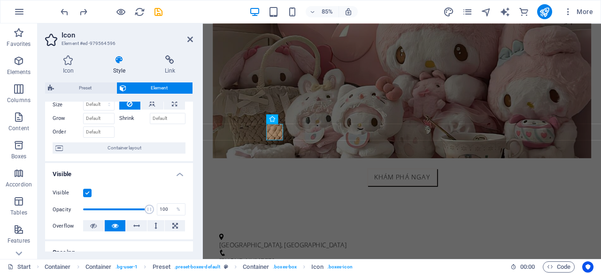
scroll to position [39, 0]
click at [71, 59] on icon at bounding box center [68, 59] width 46 height 9
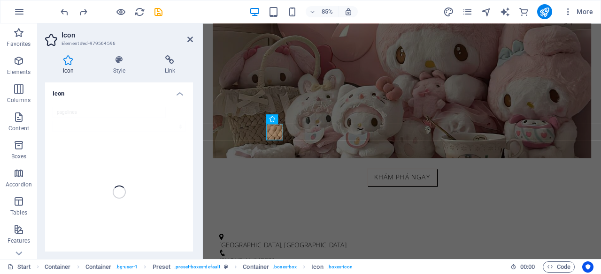
click at [179, 94] on h4 "Icon" at bounding box center [119, 91] width 148 height 17
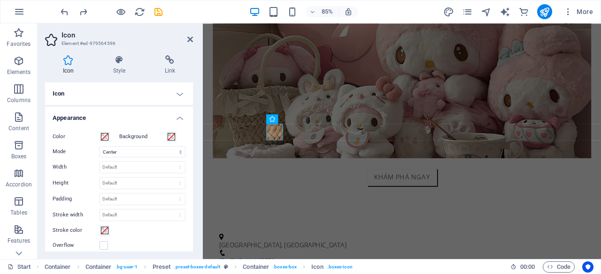
click at [179, 94] on h4 "Icon" at bounding box center [119, 94] width 148 height 23
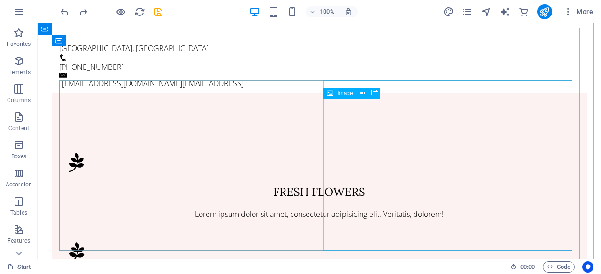
scroll to position [466, 0]
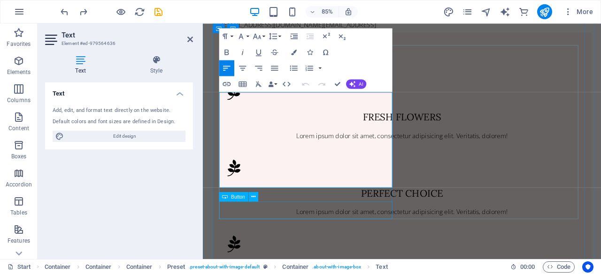
scroll to position [563, 0]
drag, startPoint x: 420, startPoint y: 210, endPoint x: 218, endPoint y: 104, distance: 228.1
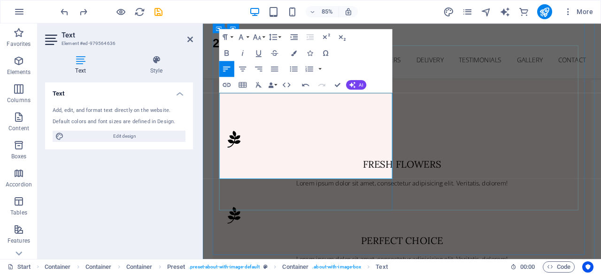
scroll to position [507, 0]
drag, startPoint x: 349, startPoint y: 159, endPoint x: 333, endPoint y: 146, distance: 19.7
click at [231, 51] on icon "button" at bounding box center [226, 52] width 9 height 9
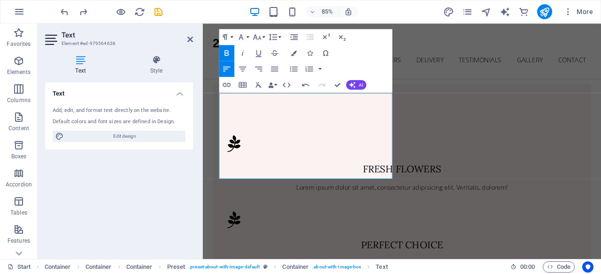
click at [231, 51] on icon "button" at bounding box center [226, 52] width 9 height 9
drag, startPoint x: 400, startPoint y: 200, endPoint x: 368, endPoint y: 202, distance: 32.5
click at [226, 52] on icon "button" at bounding box center [226, 53] width 4 height 6
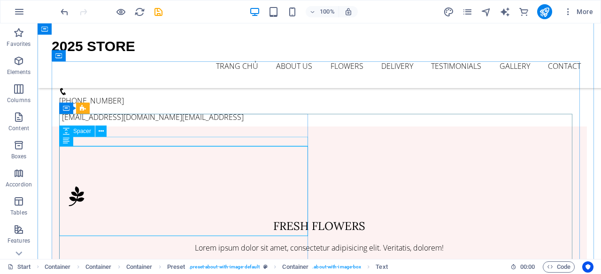
scroll to position [431, 0]
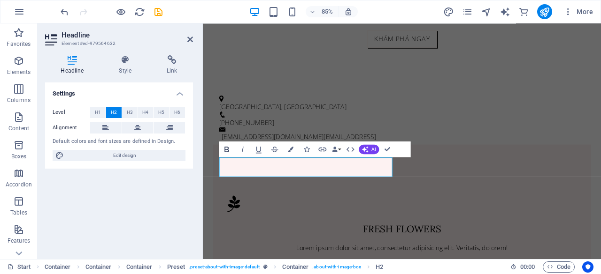
click at [227, 150] on icon "button" at bounding box center [226, 149] width 9 height 9
drag, startPoint x: 312, startPoint y: 185, endPoint x: 221, endPoint y: 184, distance: 91.0
click at [224, 152] on icon "button" at bounding box center [226, 149] width 9 height 9
click at [288, 146] on icon "button" at bounding box center [291, 149] width 6 height 6
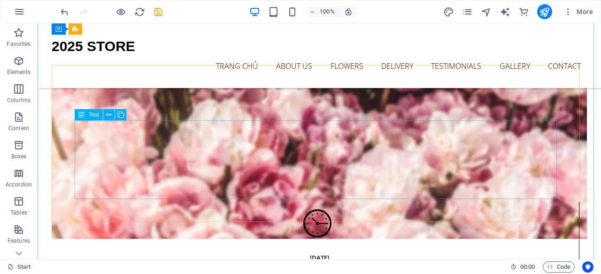
scroll to position [1259, 0]
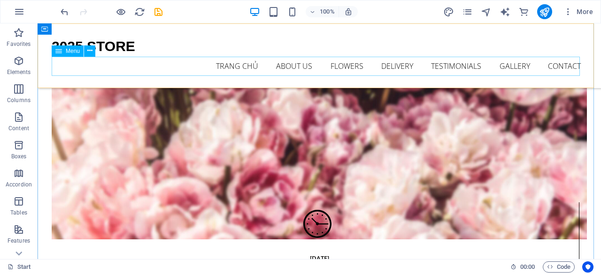
click at [331, 66] on nav "Trang Chủ About us Flowers Delivery Testimonials Gallery Contact" at bounding box center [319, 67] width 535 height 20
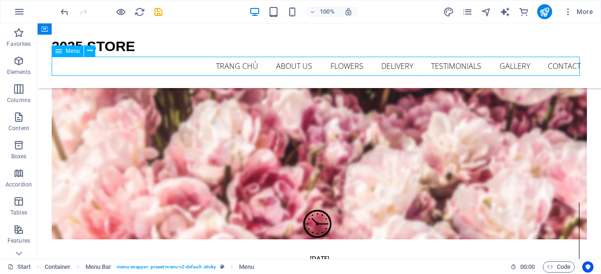
click at [242, 67] on nav "Trang Chủ About us Flowers Delivery Testimonials Gallery Contact" at bounding box center [319, 67] width 535 height 20
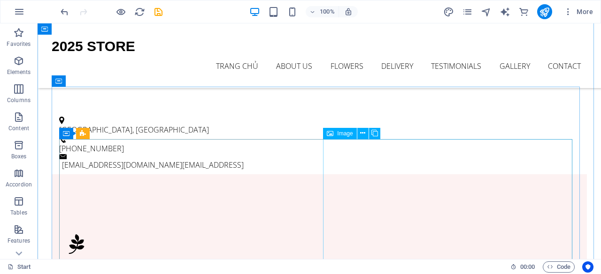
scroll to position [406, 0]
click at [348, 134] on span "Image" at bounding box center [344, 134] width 15 height 6
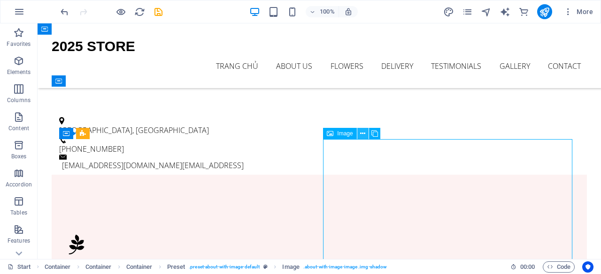
click at [362, 134] on icon at bounding box center [362, 134] width 5 height 10
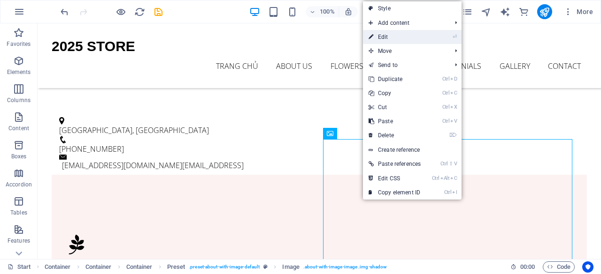
click at [385, 35] on link "⏎ Edit" at bounding box center [394, 37] width 63 height 14
select select "%"
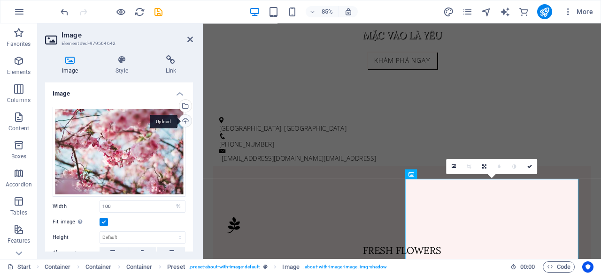
click at [180, 120] on div "Upload" at bounding box center [184, 122] width 14 height 14
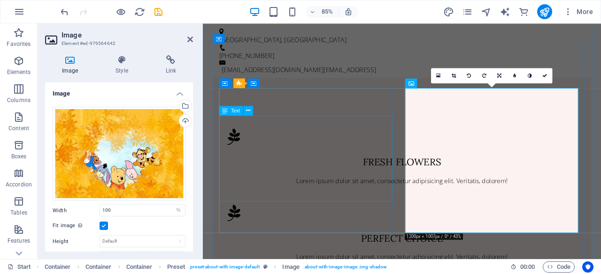
scroll to position [517, 0]
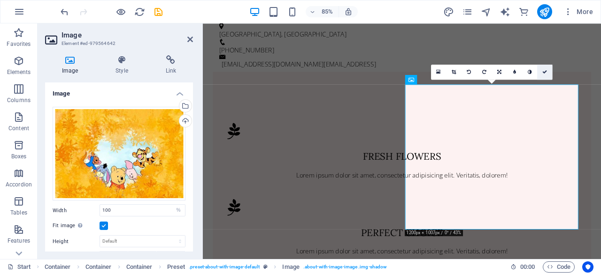
click at [541, 69] on link at bounding box center [544, 72] width 15 height 15
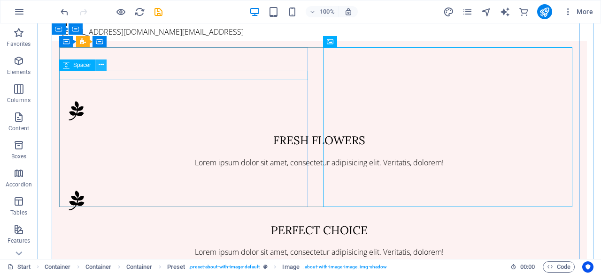
click at [99, 66] on icon at bounding box center [101, 65] width 5 height 10
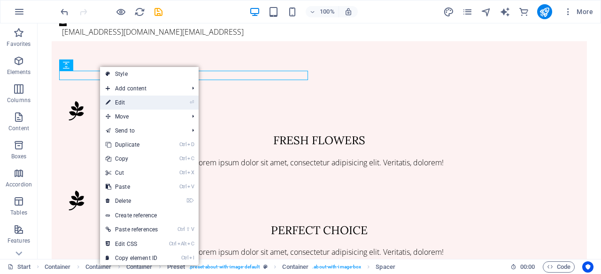
click at [122, 98] on link "⏎ Edit" at bounding box center [131, 103] width 63 height 14
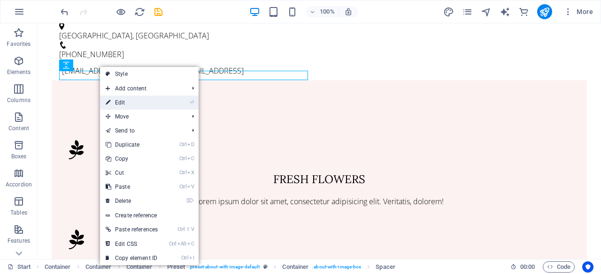
select select "px"
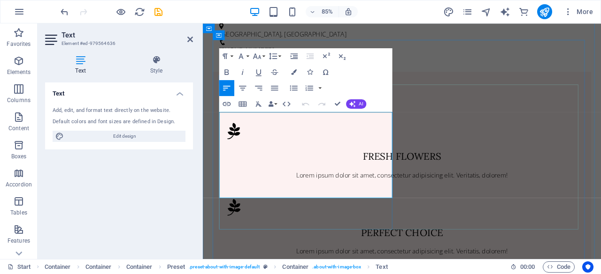
drag, startPoint x: 397, startPoint y: 221, endPoint x: 214, endPoint y: 130, distance: 204.6
click at [231, 57] on button "Paragraph Format" at bounding box center [226, 56] width 15 height 16
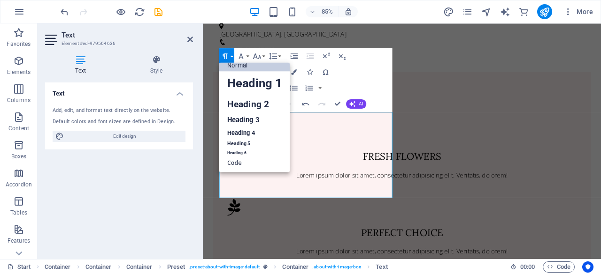
scroll to position [8, 0]
click at [356, 75] on div "Paragraph Format Normal Heading 1 Heading 2 Heading 3 Heading 4 Heading 5 Headi…" at bounding box center [305, 80] width 173 height 64
click at [239, 53] on icon "button" at bounding box center [240, 56] width 9 height 9
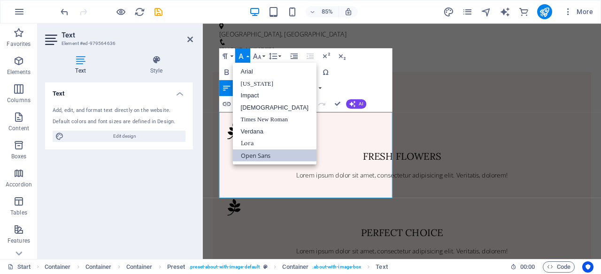
scroll to position [0, 0]
click at [252, 93] on link "Impact" at bounding box center [275, 96] width 84 height 12
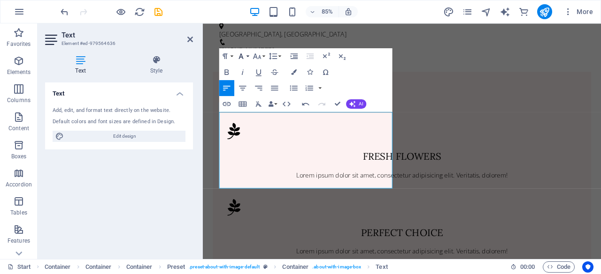
click at [243, 52] on icon "button" at bounding box center [240, 56] width 9 height 9
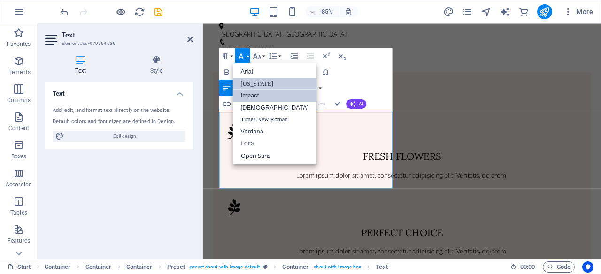
click at [255, 83] on link "[US_STATE]" at bounding box center [275, 84] width 84 height 12
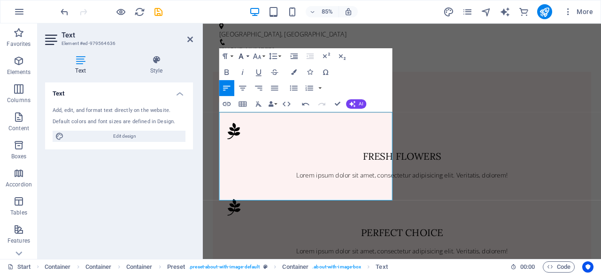
click at [244, 54] on icon "button" at bounding box center [240, 56] width 9 height 9
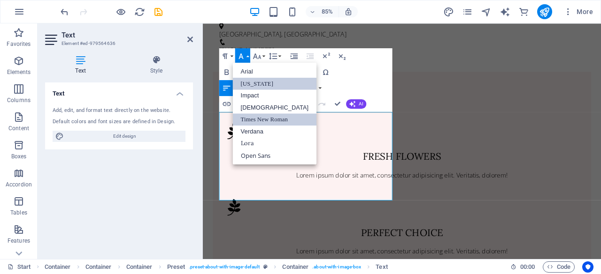
click at [255, 117] on link "Times New Roman" at bounding box center [275, 120] width 84 height 12
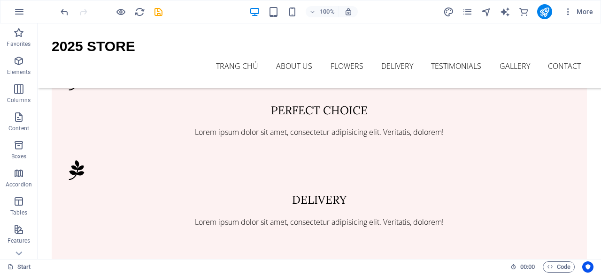
scroll to position [619, 0]
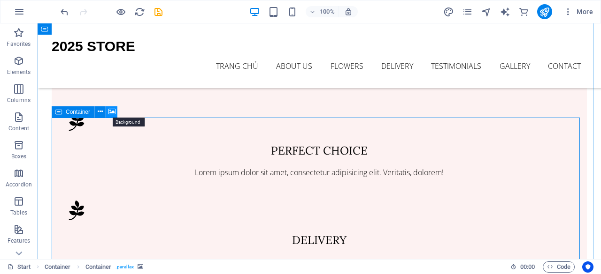
click at [113, 113] on icon at bounding box center [111, 112] width 7 height 10
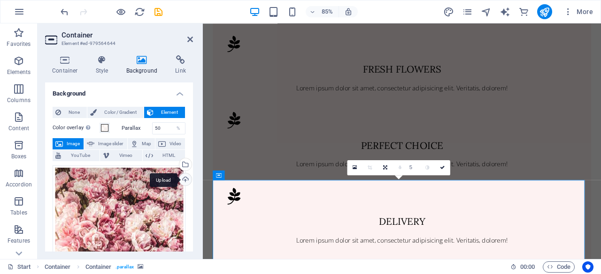
click at [184, 179] on div "Upload" at bounding box center [184, 181] width 14 height 14
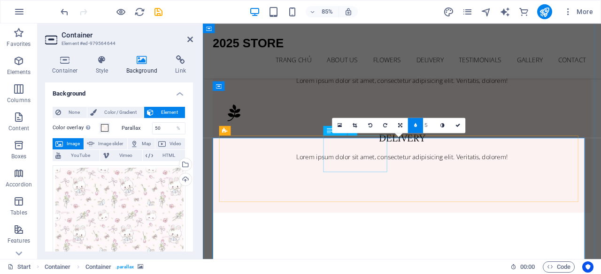
scroll to position [662, 0]
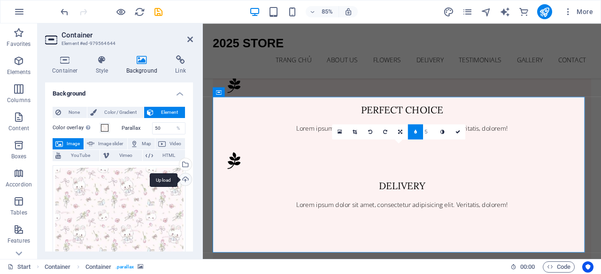
click at [186, 178] on div "Upload" at bounding box center [184, 181] width 14 height 14
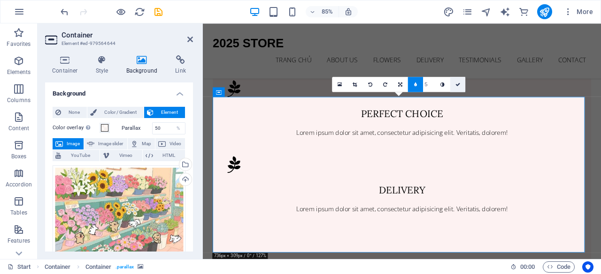
click at [456, 83] on icon at bounding box center [457, 84] width 5 height 5
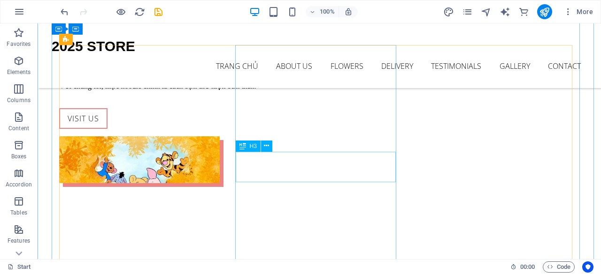
scroll to position [854, 0]
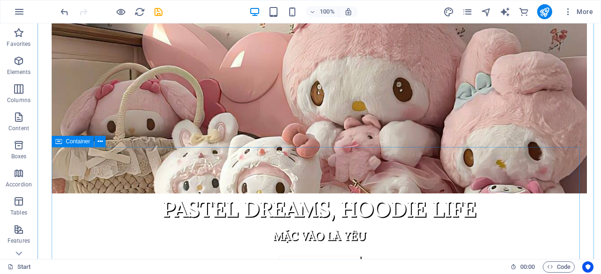
scroll to position [168, 0]
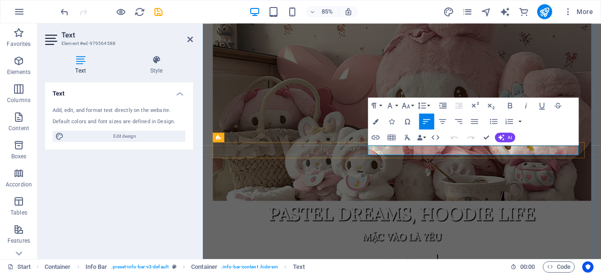
drag, startPoint x: 473, startPoint y: 171, endPoint x: 609, endPoint y: 176, distance: 135.7
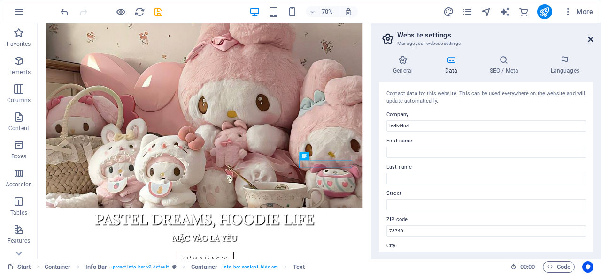
click at [587, 37] on icon at bounding box center [590, 40] width 6 height 8
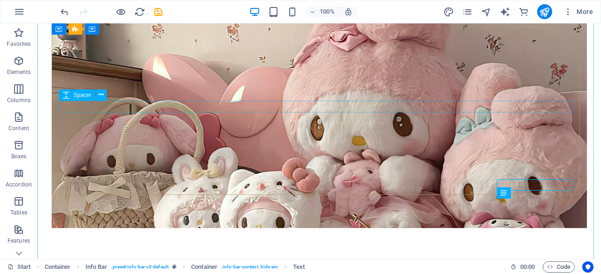
scroll to position [100, 0]
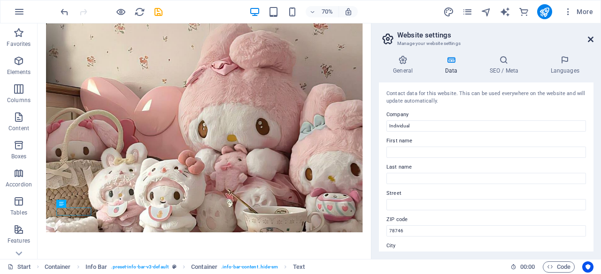
click at [590, 37] on icon at bounding box center [590, 40] width 6 height 8
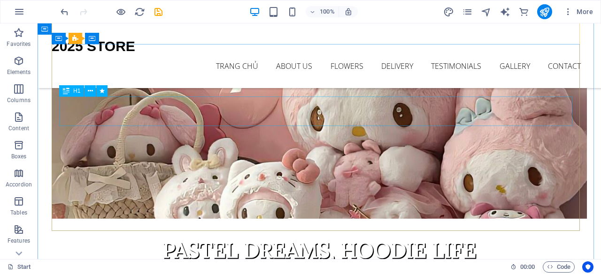
scroll to position [0, 0]
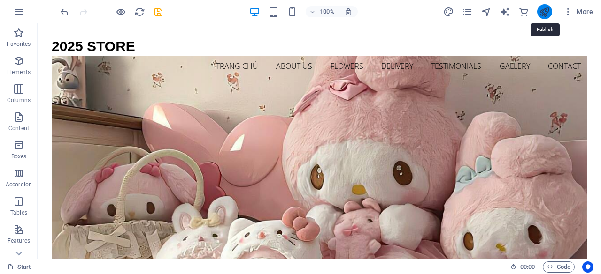
click at [547, 8] on icon "publish" at bounding box center [544, 12] width 11 height 11
checkbox input "false"
